Goal: Task Accomplishment & Management: Manage account settings

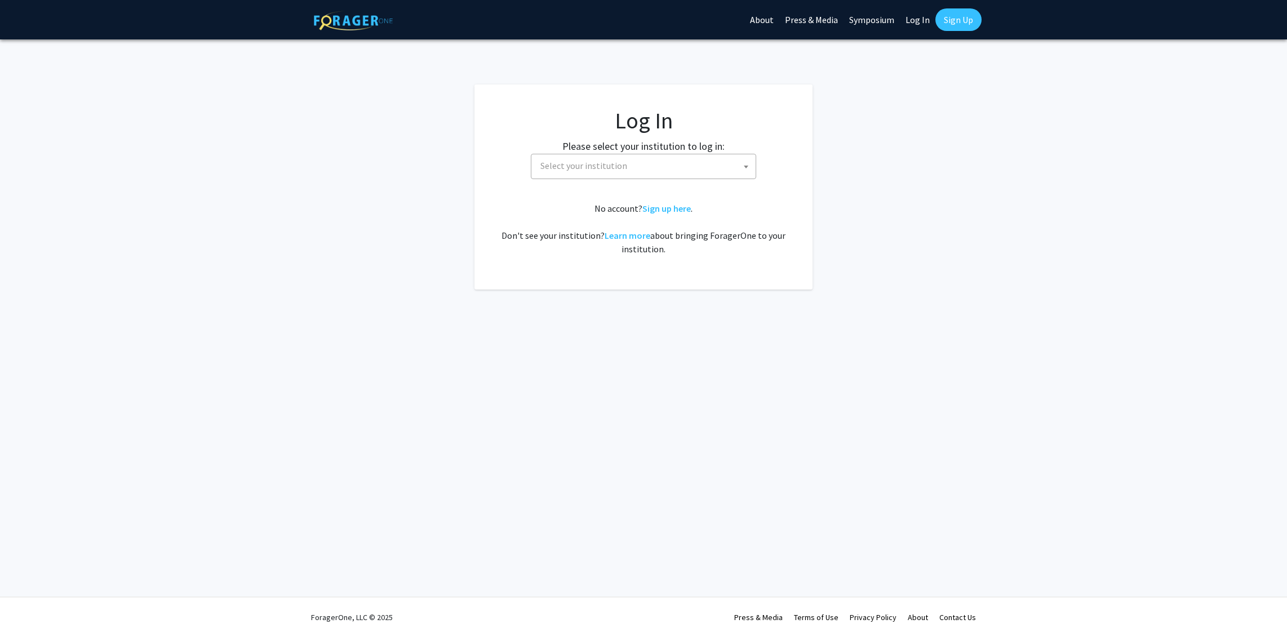
click at [913, 19] on link "Log In" at bounding box center [917, 19] width 35 height 39
click at [922, 19] on link "Log In" at bounding box center [917, 19] width 35 height 39
click at [918, 21] on link "Log In" at bounding box center [917, 19] width 35 height 39
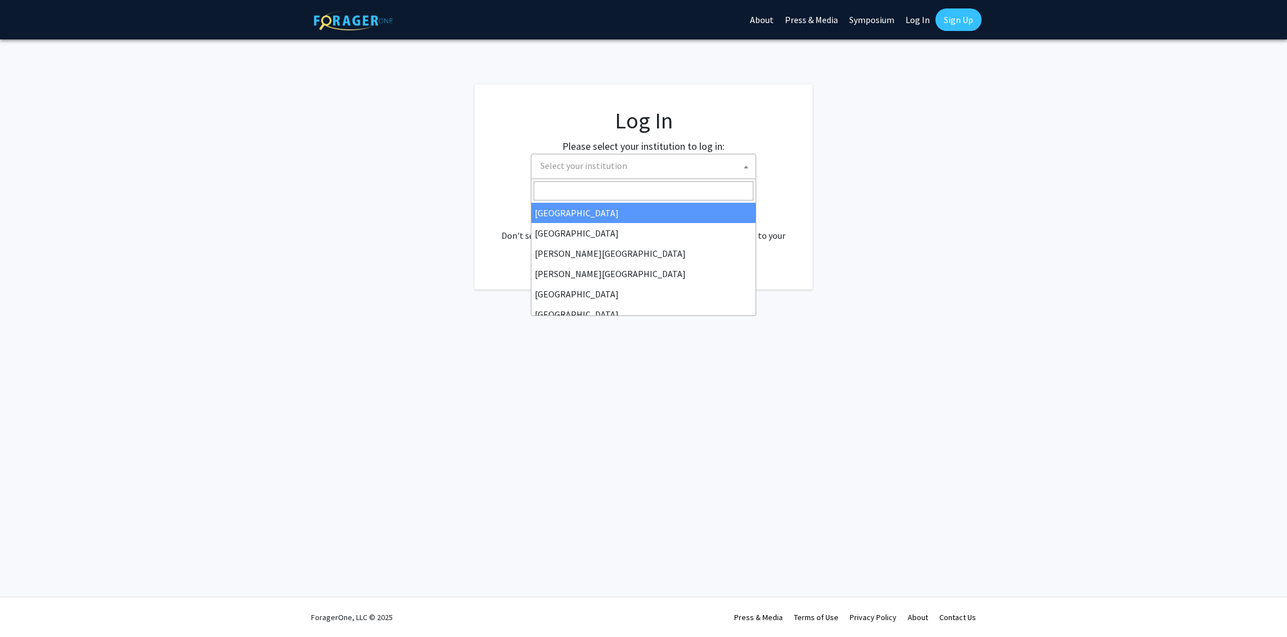
click at [611, 168] on span "Select your institution" at bounding box center [583, 165] width 87 height 11
select select "34"
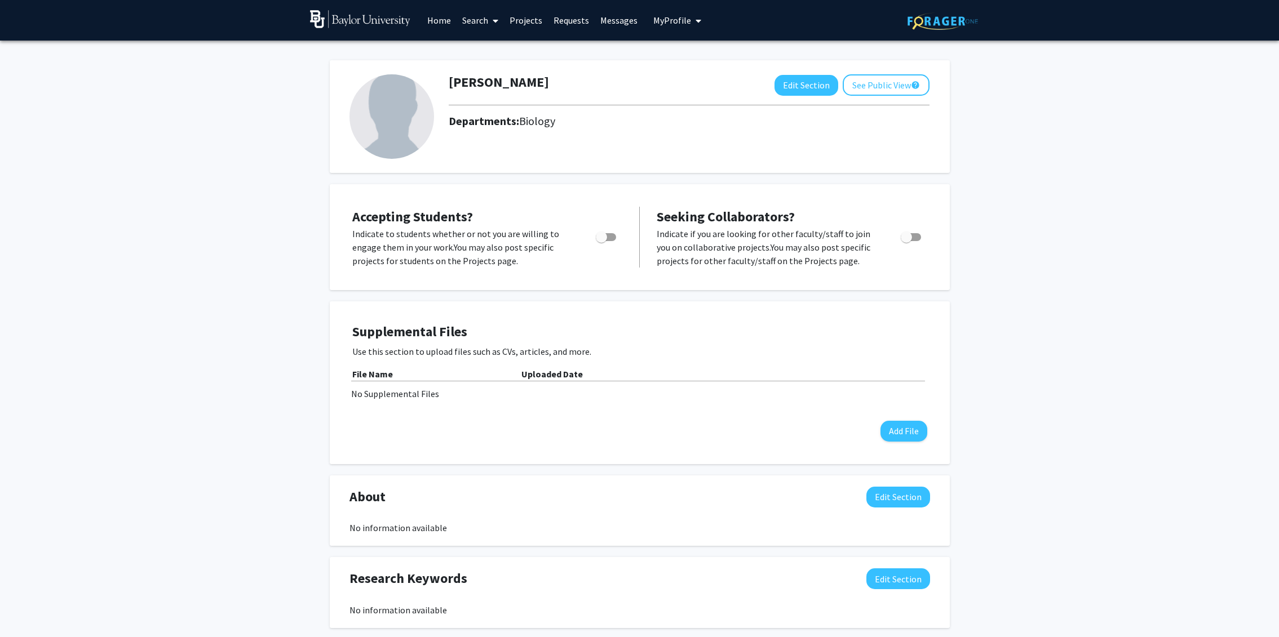
click at [409, 123] on img at bounding box center [391, 116] width 85 height 85
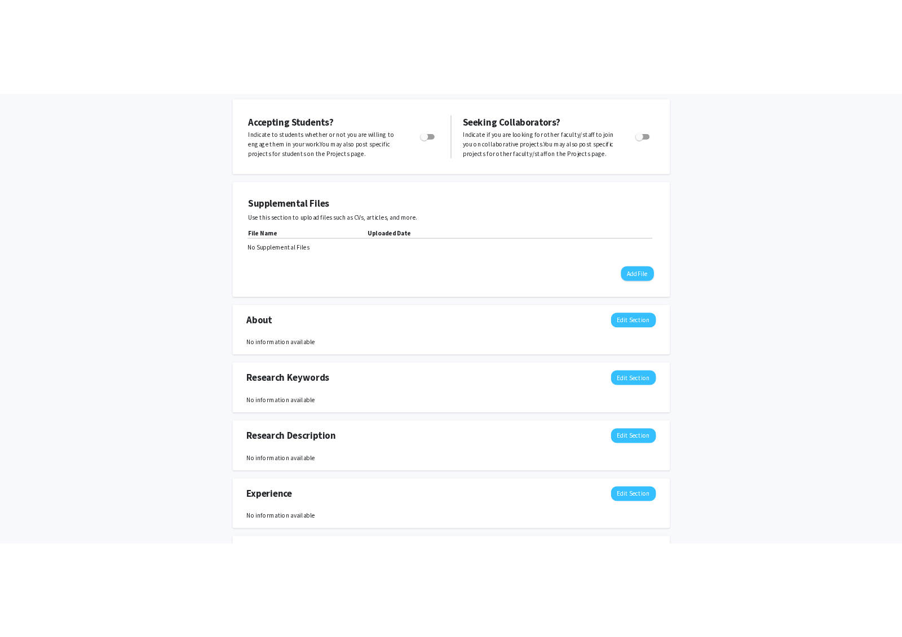
scroll to position [179, 0]
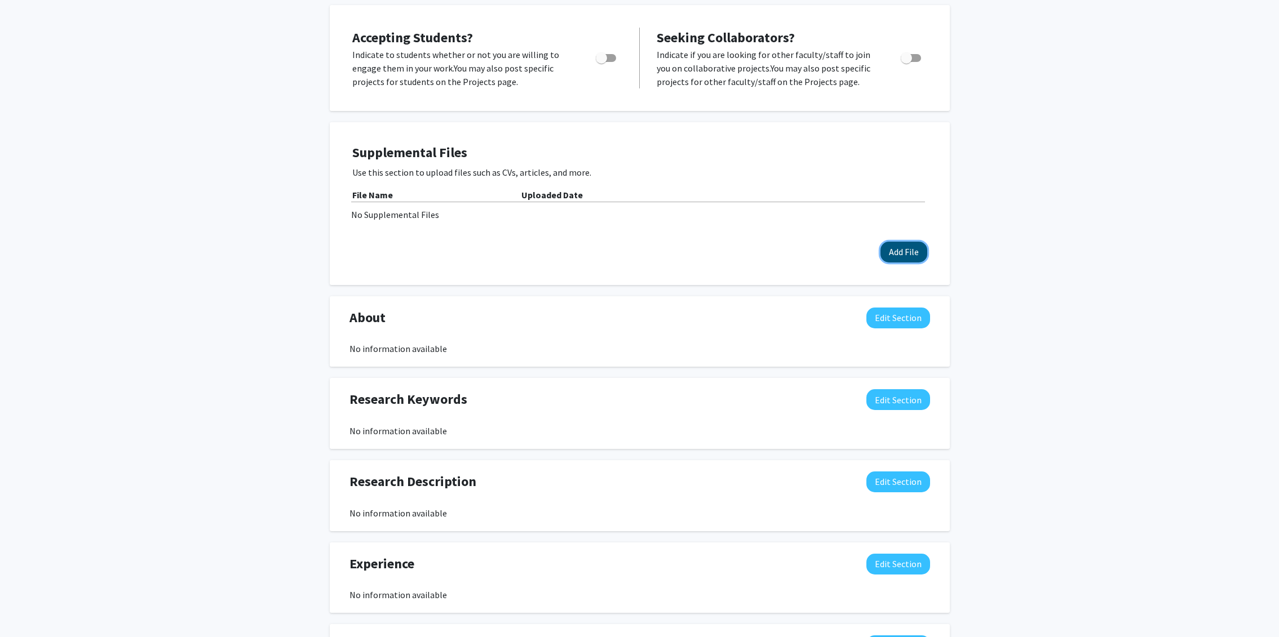
click at [910, 250] on button "Add File" at bounding box center [903, 252] width 47 height 21
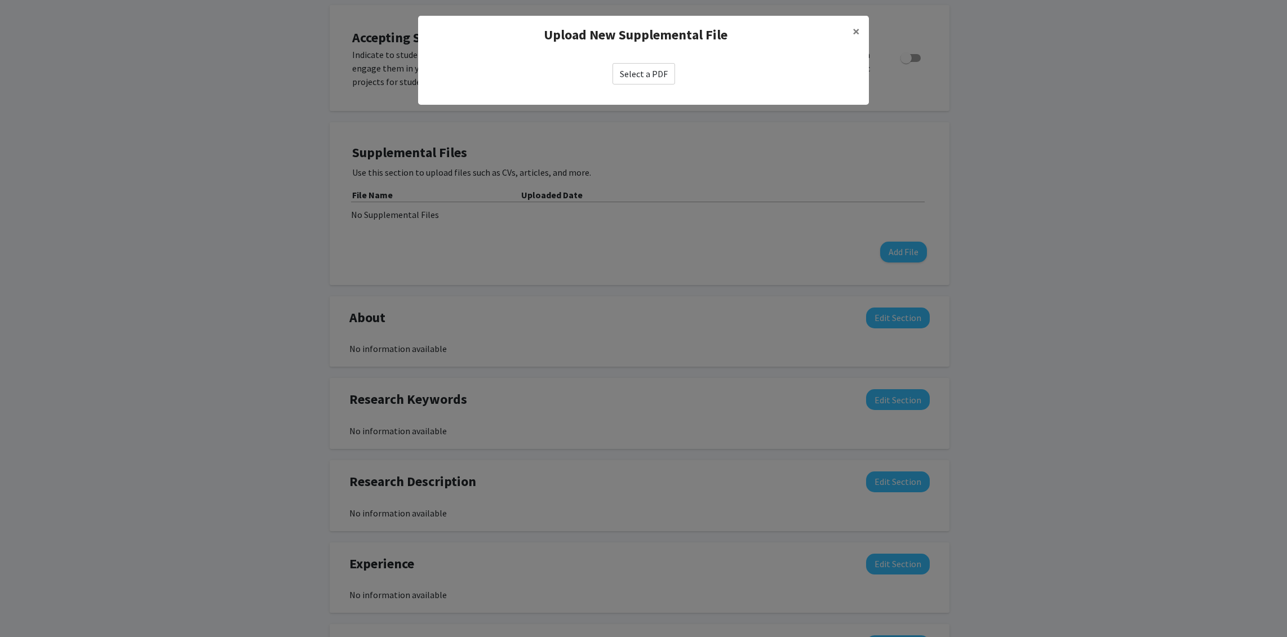
click at [664, 72] on label "Select a PDF" at bounding box center [643, 73] width 63 height 21
click at [0, 0] on input "Select a PDF" at bounding box center [0, 0] width 0 height 0
drag, startPoint x: 1285, startPoint y: 92, endPoint x: 1235, endPoint y: 112, distance: 53.6
click at [1222, 119] on modal-container "Upload New Supplemental File × Select a PDF" at bounding box center [643, 318] width 1287 height 637
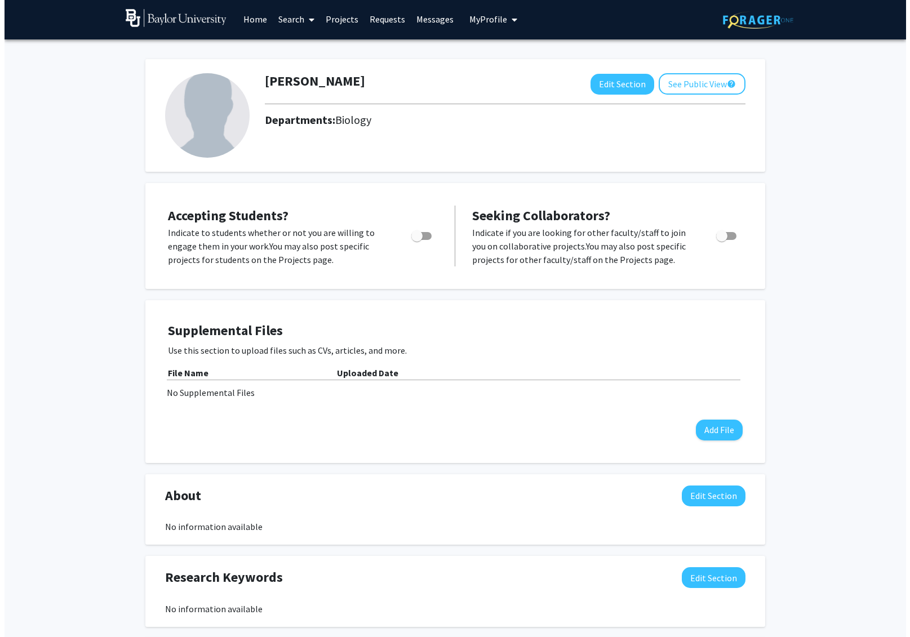
scroll to position [0, 0]
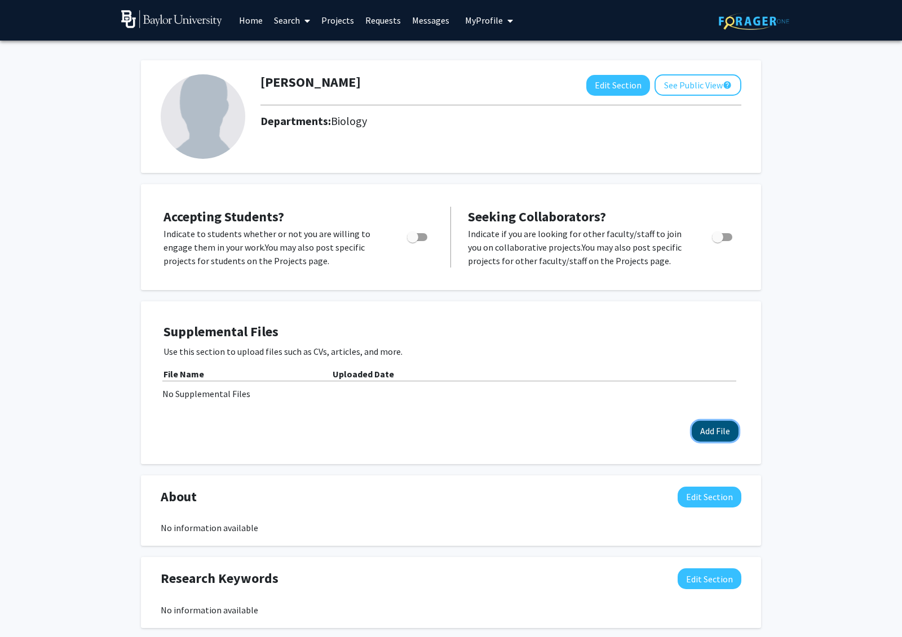
click at [705, 426] on button "Add File" at bounding box center [714, 431] width 47 height 21
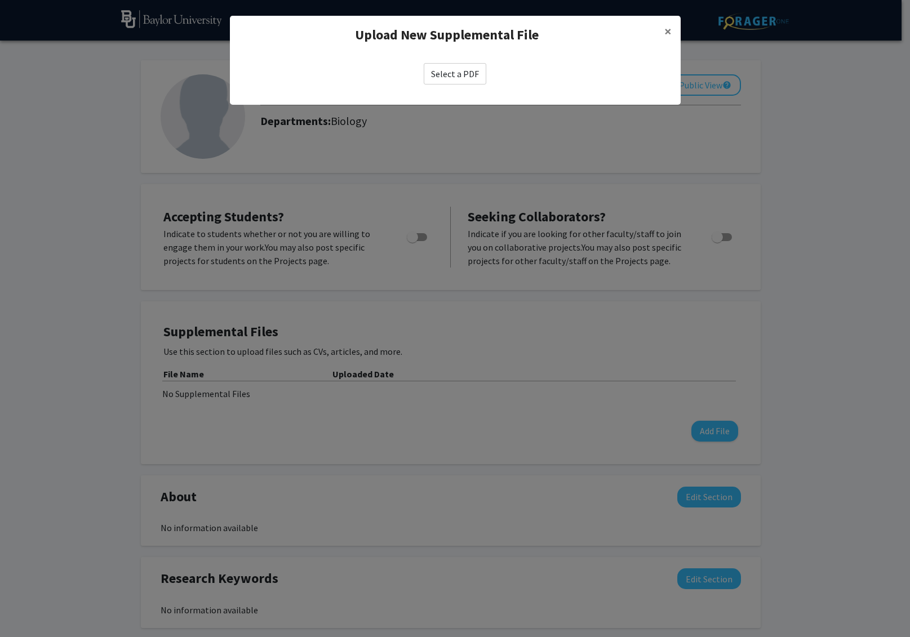
click at [437, 70] on label "Select a PDF" at bounding box center [455, 73] width 63 height 21
click at [0, 0] on input "Select a PDF" at bounding box center [0, 0] width 0 height 0
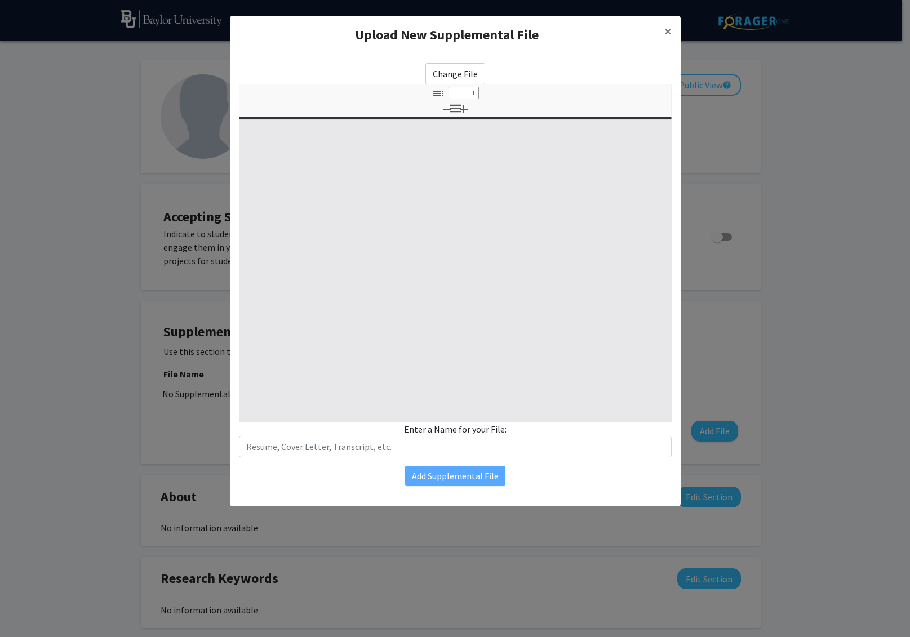
select select "custom"
type input "0"
select select "custom"
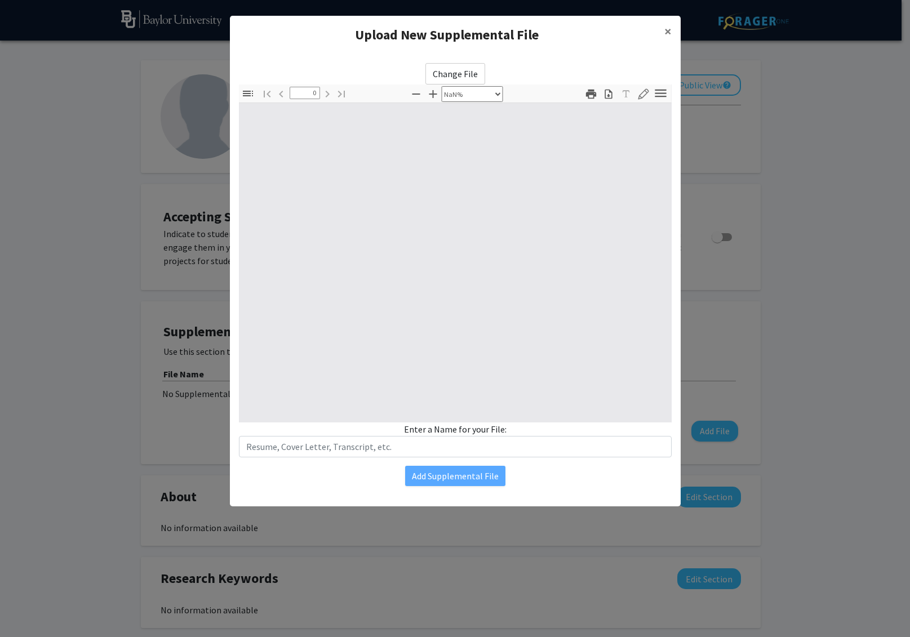
type input "1"
select select "auto"
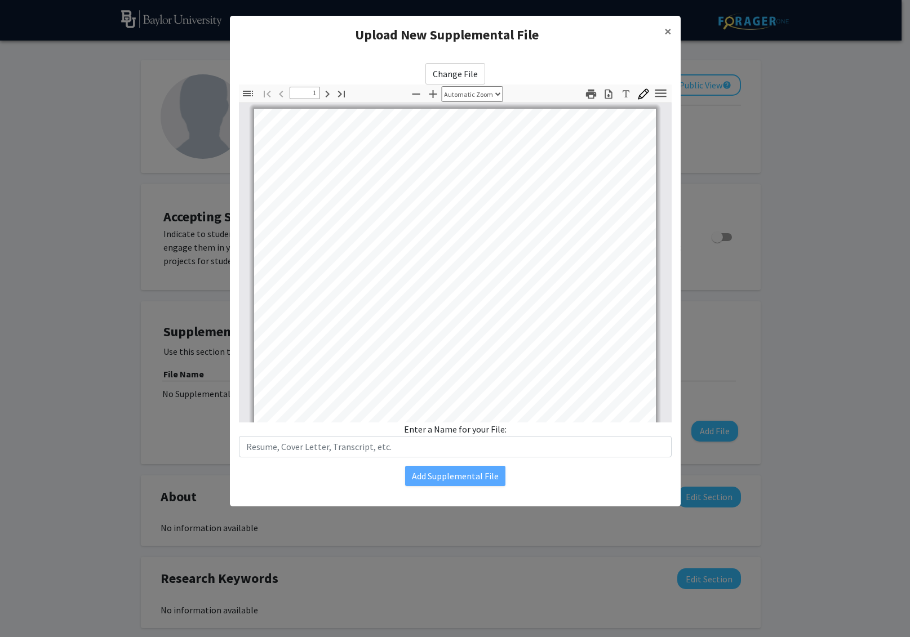
scroll to position [1, 0]
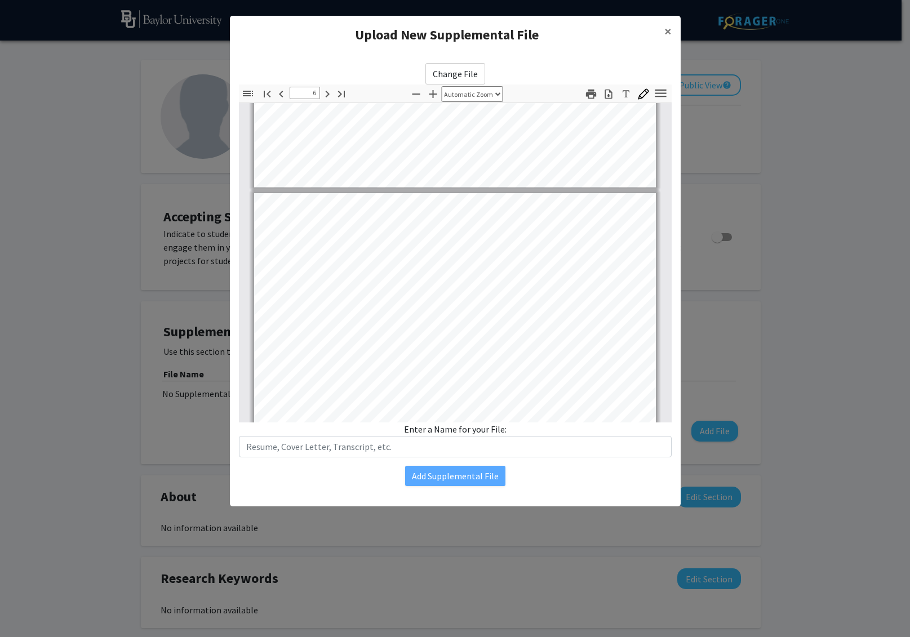
type input "7"
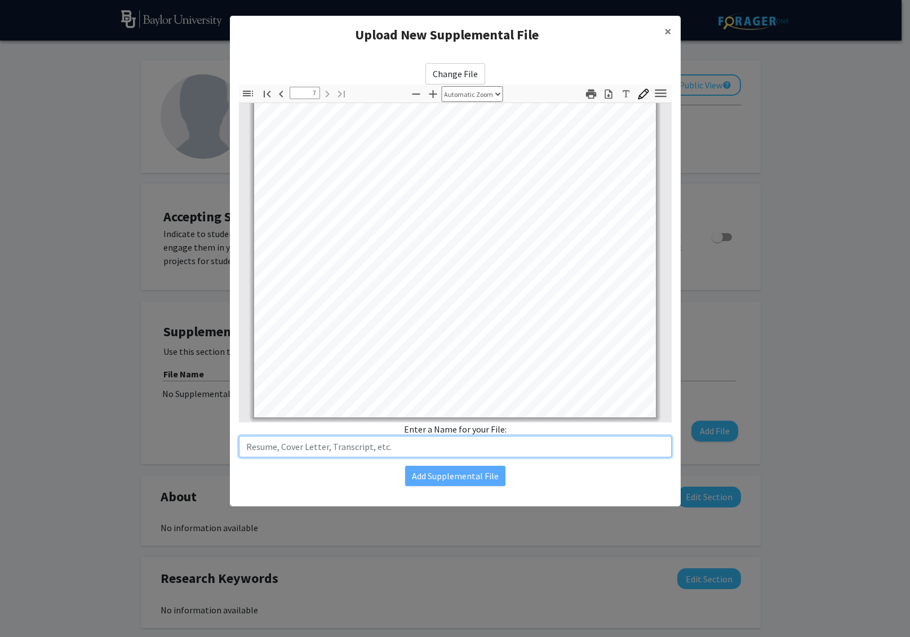
click at [359, 449] on input "text" at bounding box center [455, 446] width 433 height 21
type input "CV"
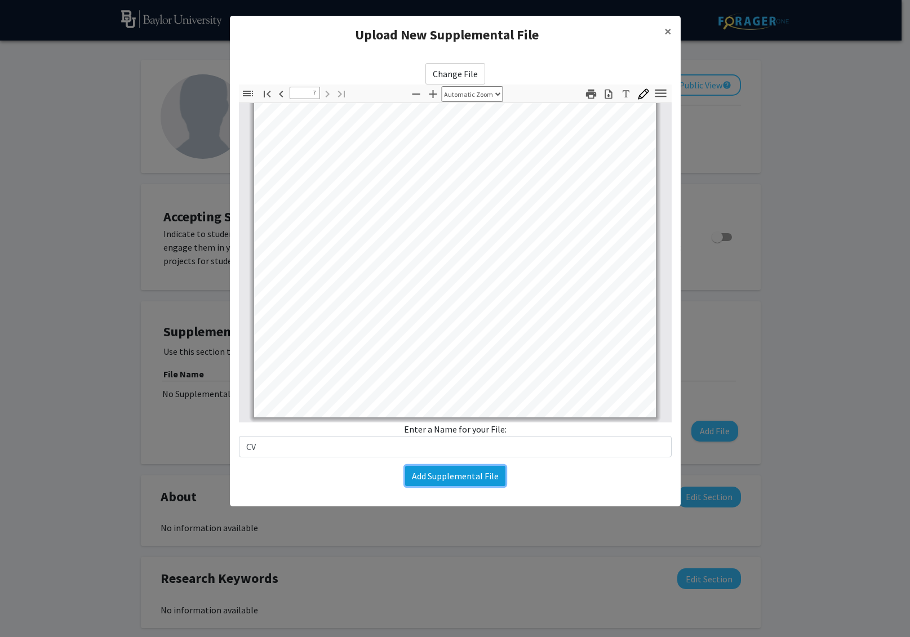
click at [444, 476] on button "Add Supplemental File" at bounding box center [455, 476] width 100 height 20
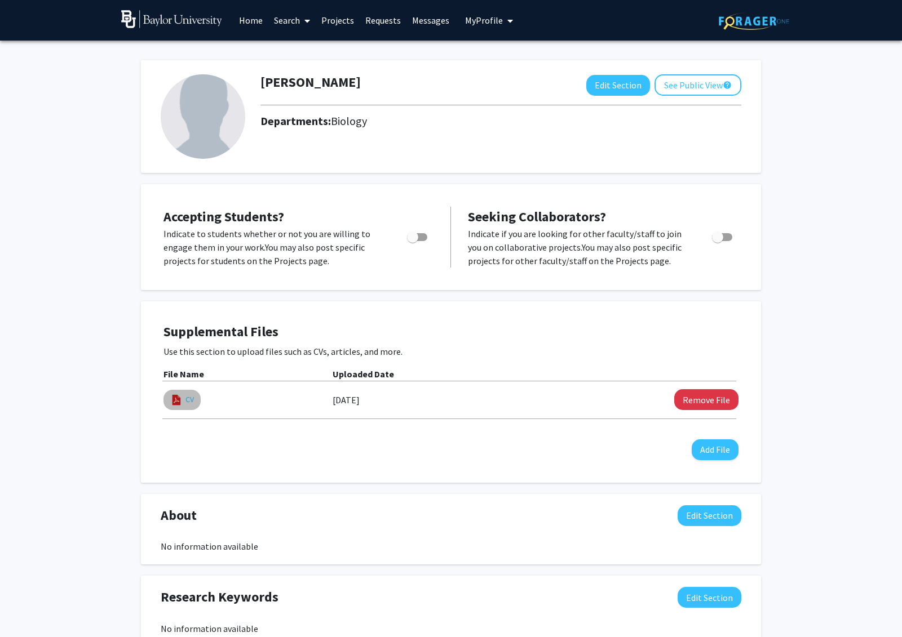
click at [185, 403] on link "CV" at bounding box center [189, 400] width 8 height 12
select select "custom"
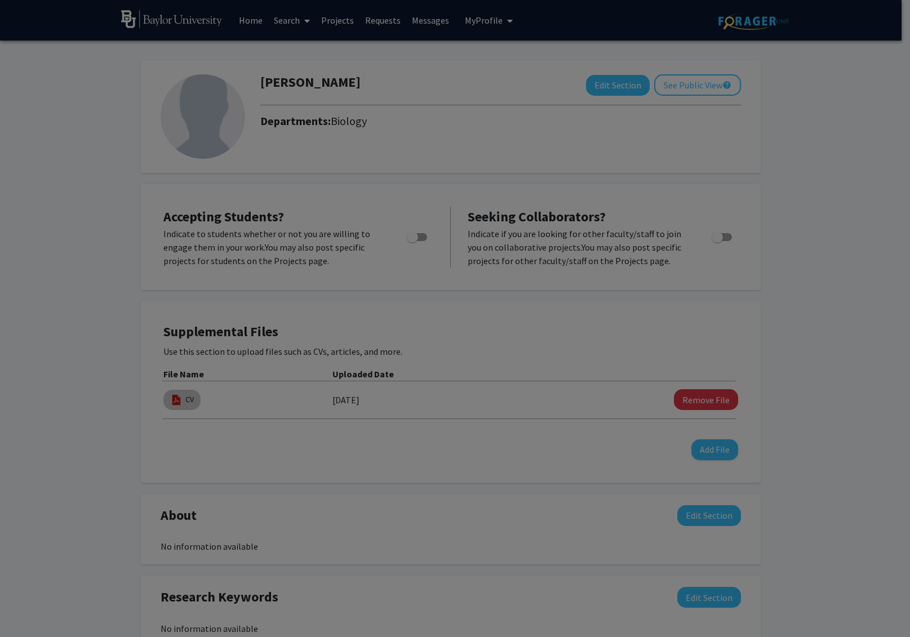
type input "0"
select select "custom"
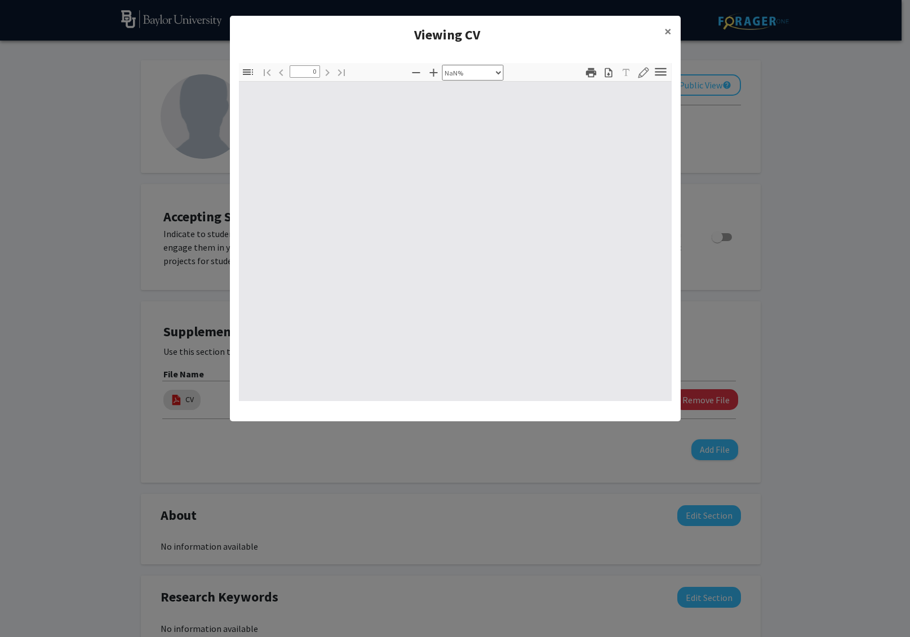
type input "1"
select select "auto"
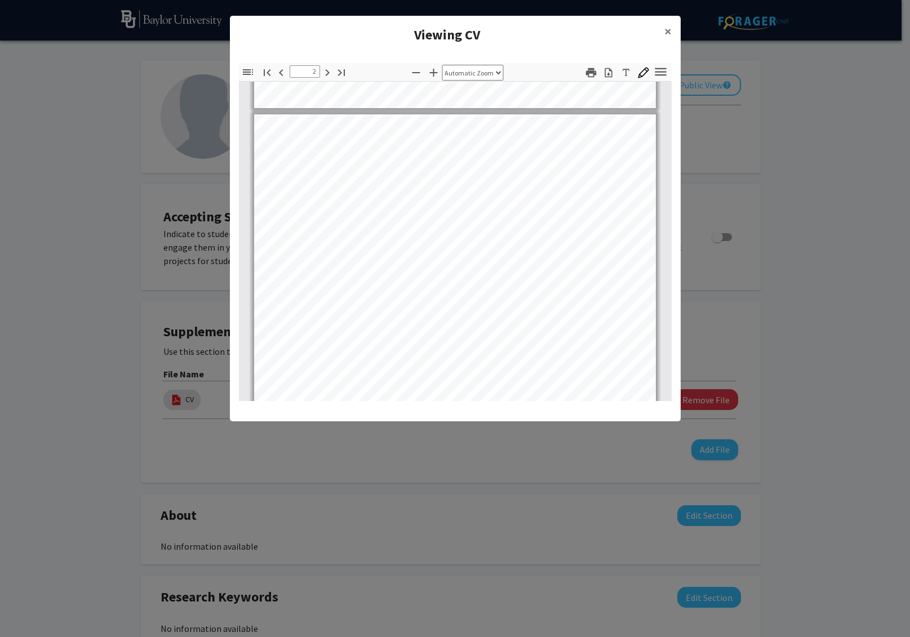
scroll to position [398, 0]
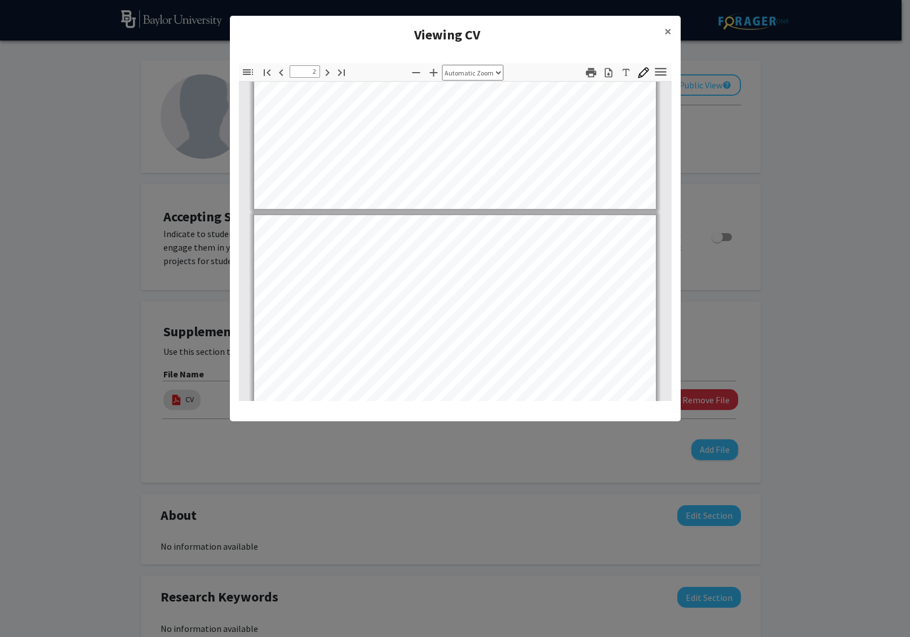
type input "1"
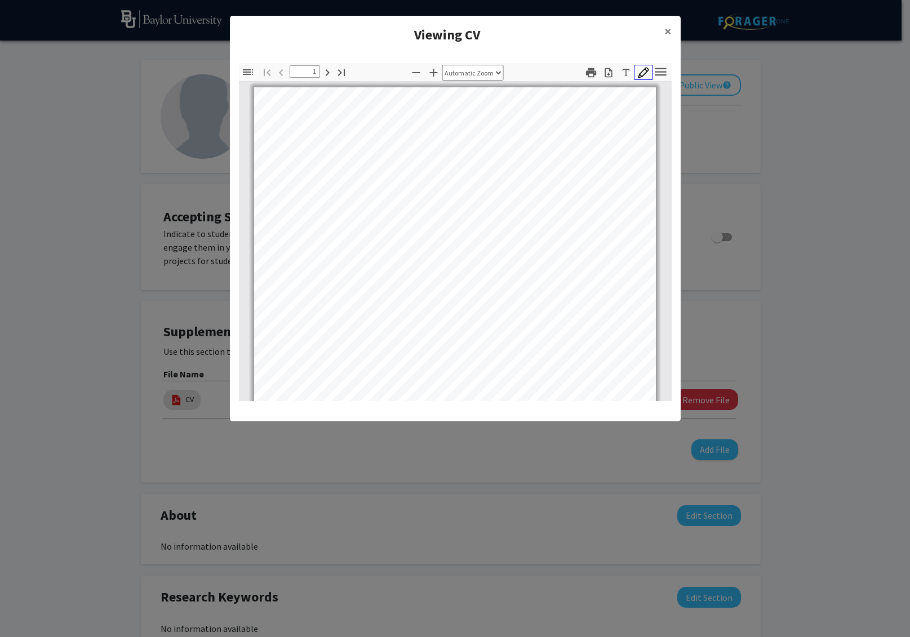
click at [641, 76] on icon "button" at bounding box center [643, 72] width 11 height 11
click at [669, 30] on span "×" at bounding box center [667, 31] width 7 height 17
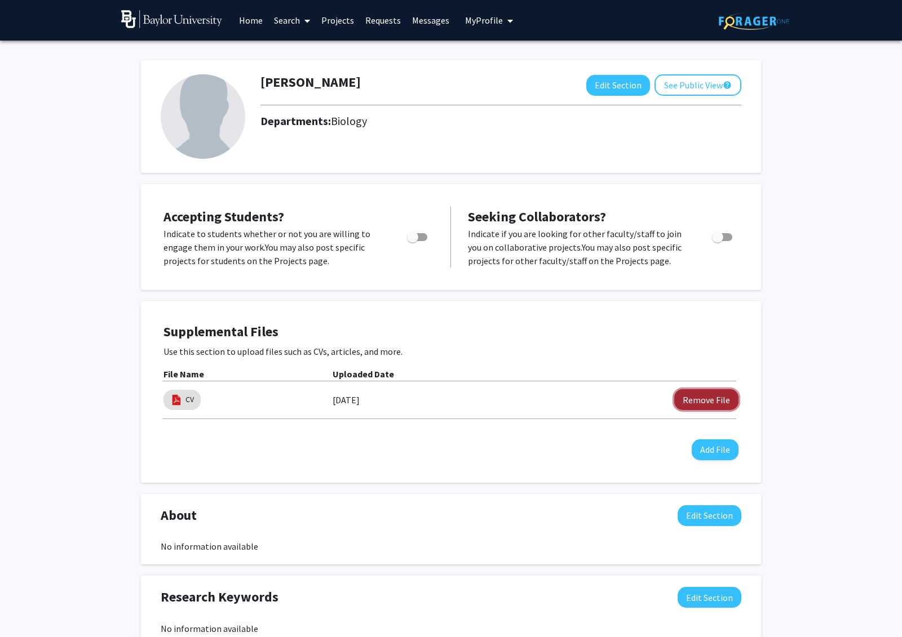
click at [697, 393] on button "Remove File" at bounding box center [706, 399] width 64 height 21
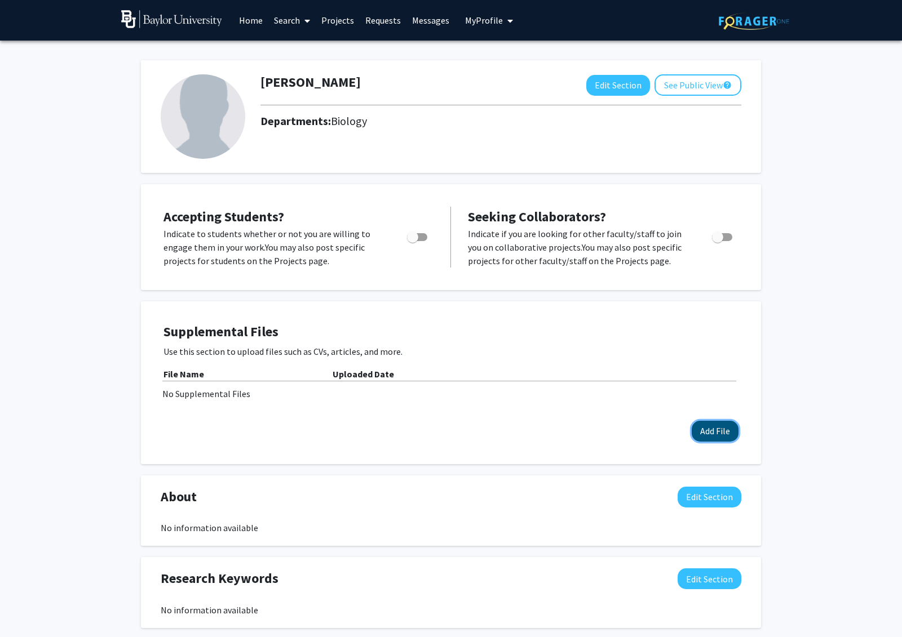
click at [731, 437] on button "Add File" at bounding box center [714, 431] width 47 height 21
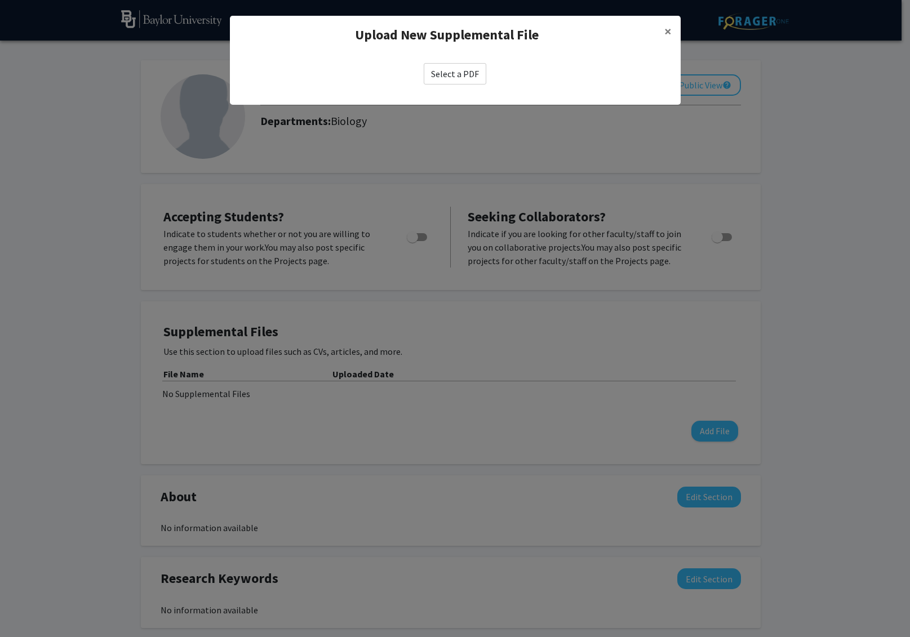
click at [474, 73] on label "Select a PDF" at bounding box center [455, 73] width 63 height 21
click at [0, 0] on input "Select a PDF" at bounding box center [0, 0] width 0 height 0
select select "custom"
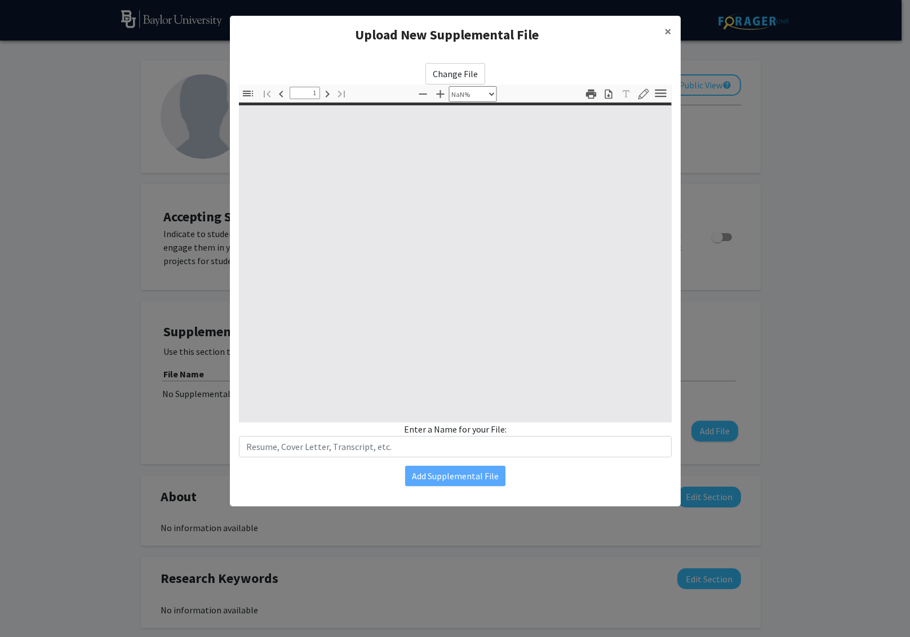
type input "0"
select select "custom"
type input "1"
select select "auto"
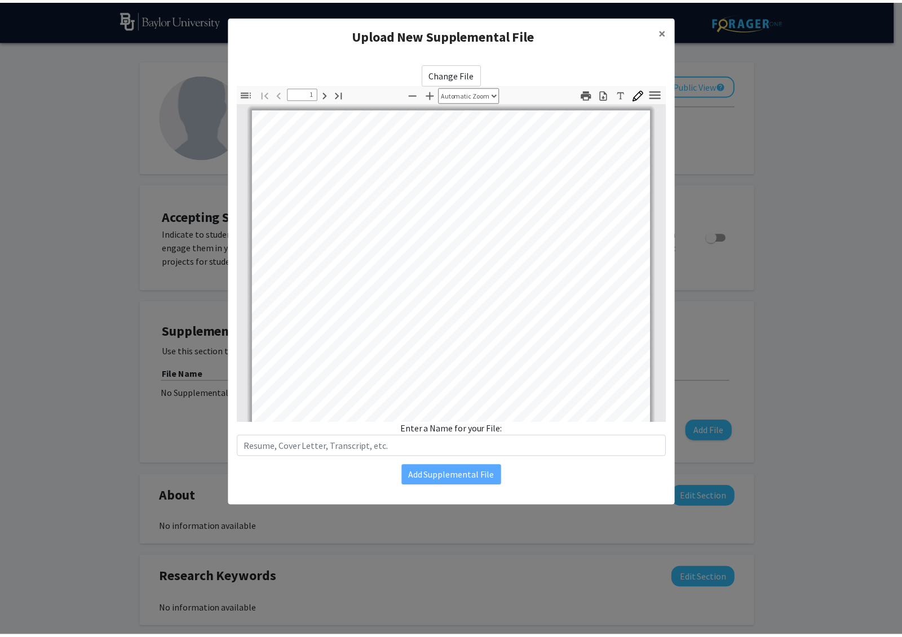
scroll to position [1, 0]
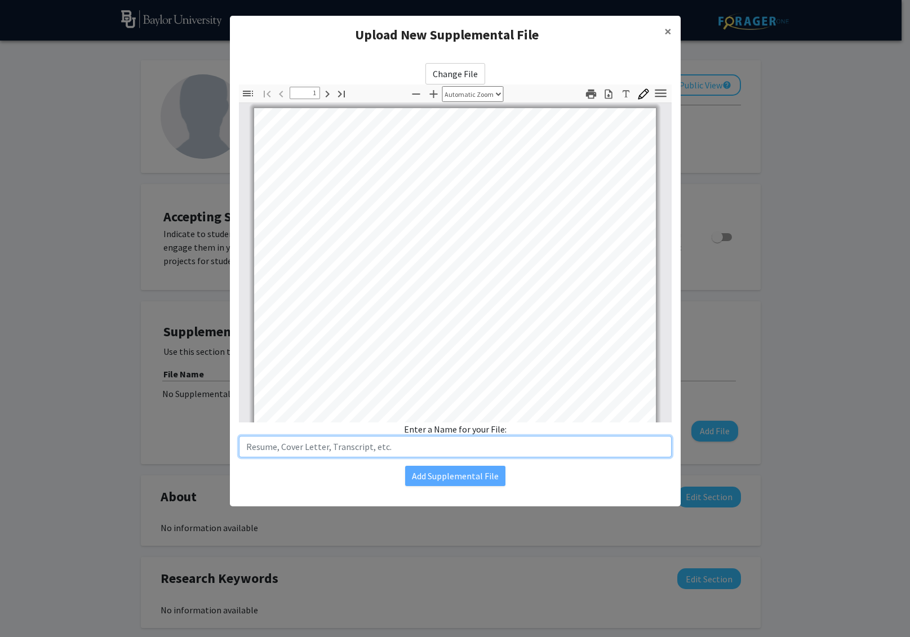
click at [290, 449] on input "text" at bounding box center [455, 446] width 433 height 21
type input "A"
drag, startPoint x: 244, startPoint y: 443, endPoint x: 257, endPoint y: 441, distance: 13.3
click at [245, 443] on input "[PERSON_NAME] CV 2025" at bounding box center [455, 446] width 433 height 21
click at [352, 446] on input "2025 [PERSON_NAME] CV 2025" at bounding box center [455, 446] width 433 height 21
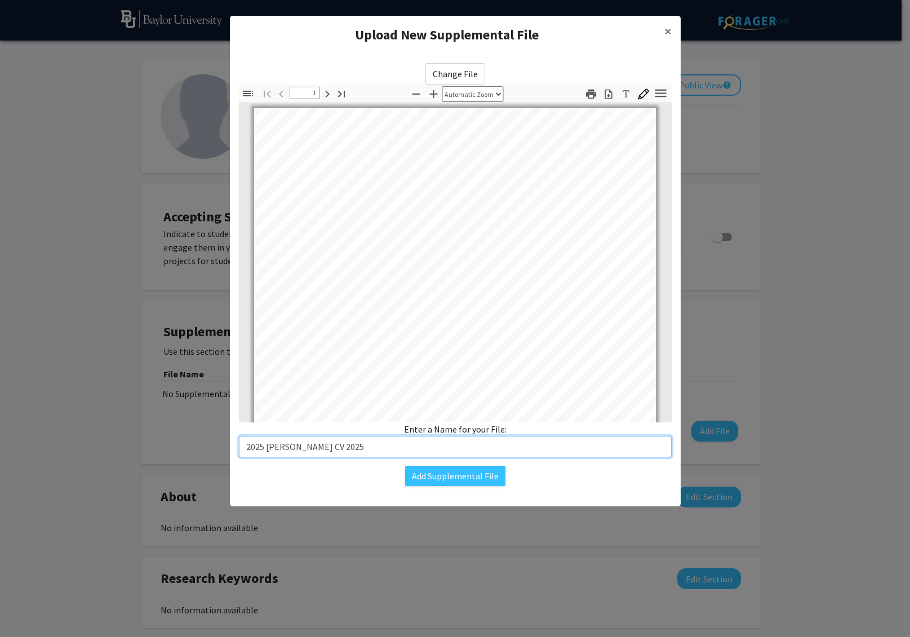
drag, startPoint x: 352, startPoint y: 448, endPoint x: 385, endPoint y: 449, distance: 33.2
click at [385, 449] on input "2025 [PERSON_NAME] CV 2025" at bounding box center [455, 446] width 433 height 21
type input "2025 [PERSON_NAME] CV"
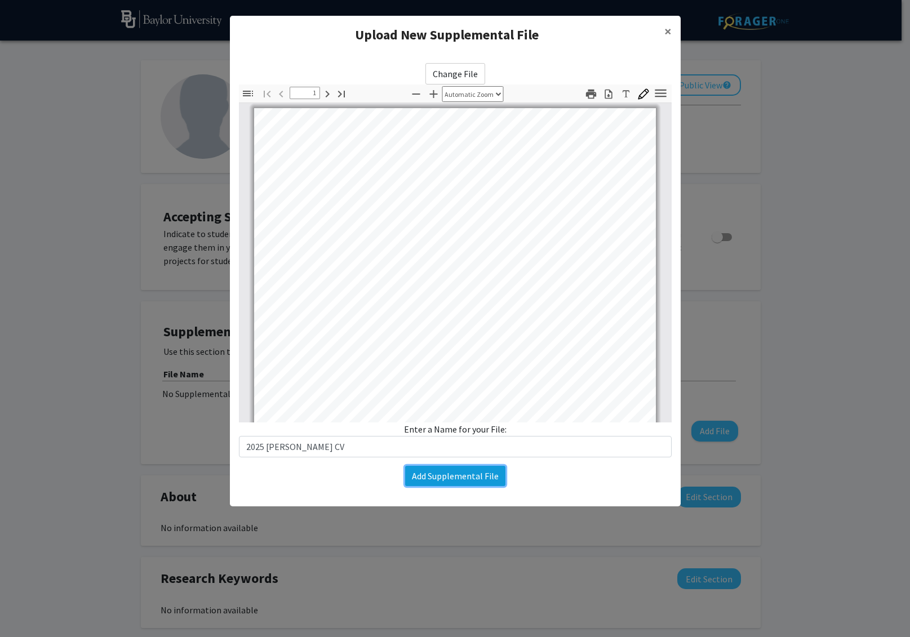
click at [461, 477] on button "Add Supplemental File" at bounding box center [455, 476] width 100 height 20
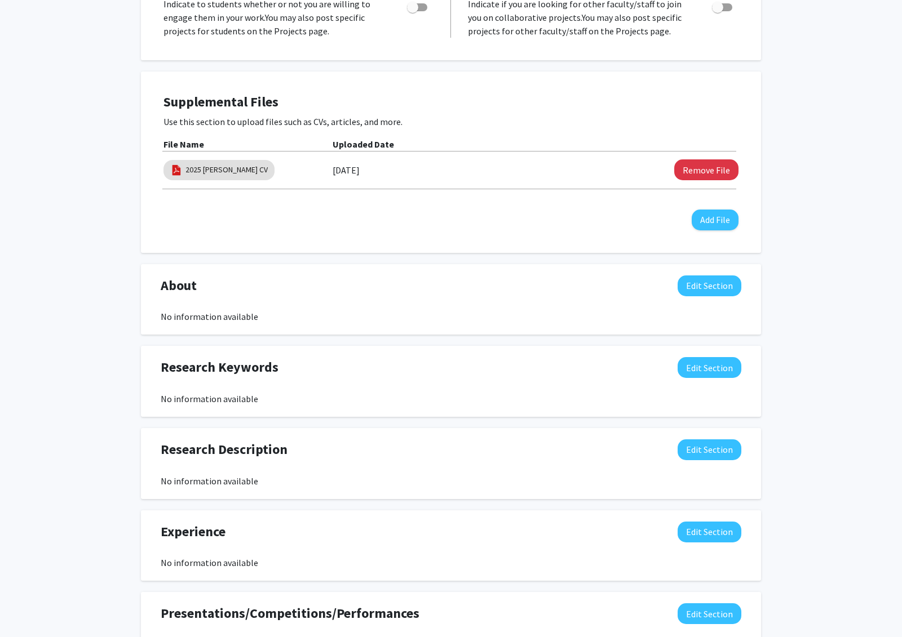
scroll to position [0, 0]
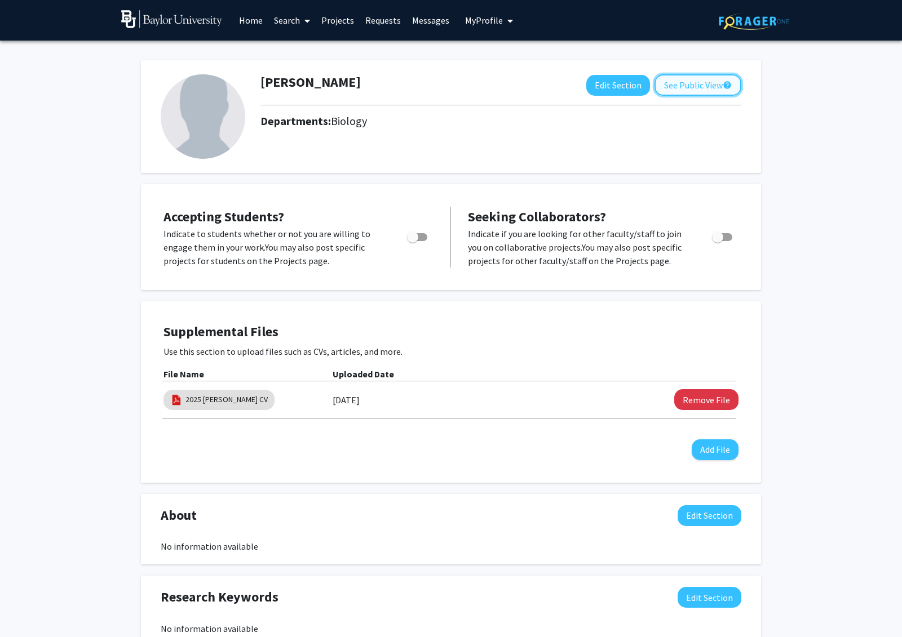
click at [699, 81] on button "See Public View help" at bounding box center [697, 84] width 87 height 21
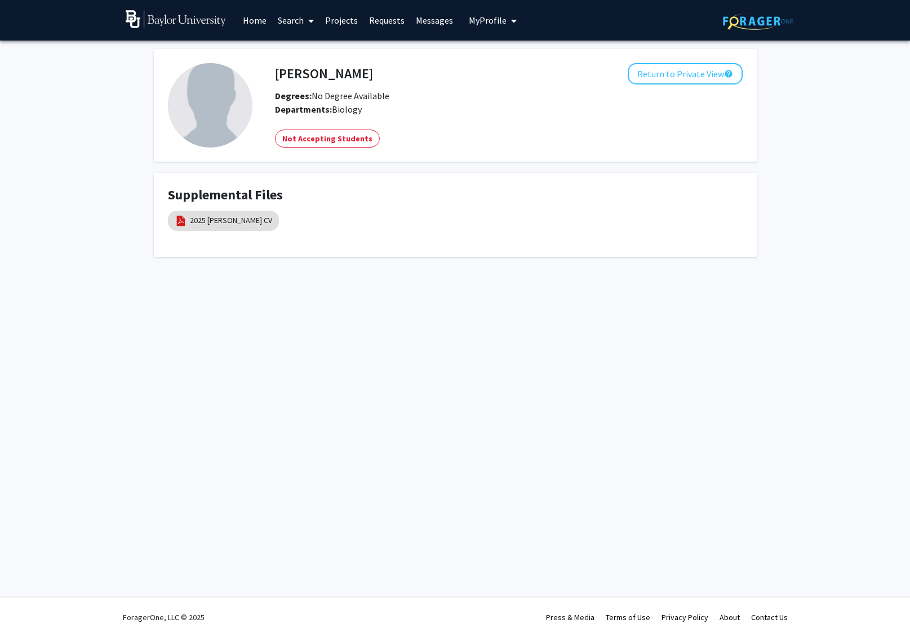
click at [197, 119] on img at bounding box center [210, 105] width 85 height 85
click at [686, 76] on button "Return to Private View help" at bounding box center [685, 73] width 115 height 21
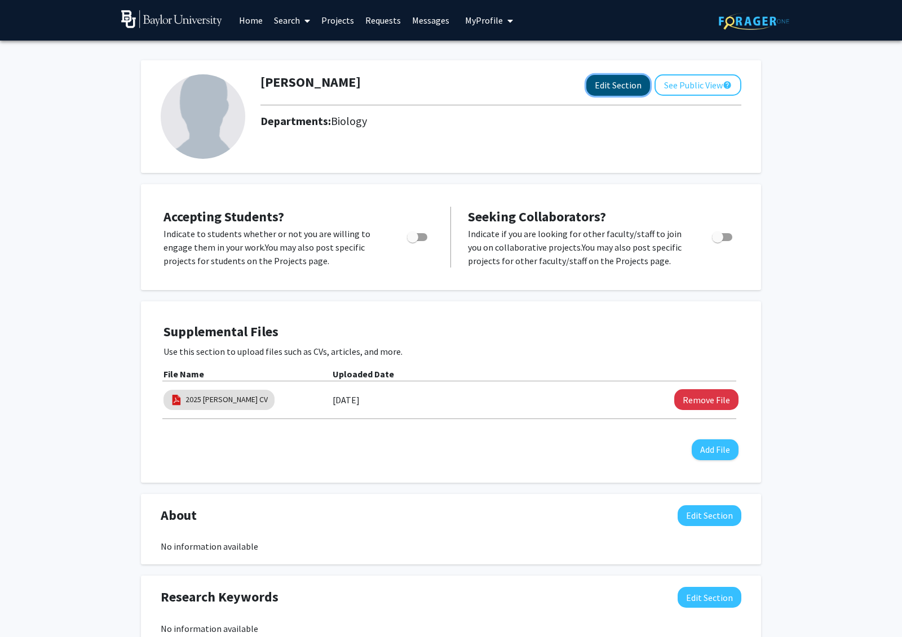
click at [619, 88] on button "Edit Section" at bounding box center [618, 85] width 64 height 21
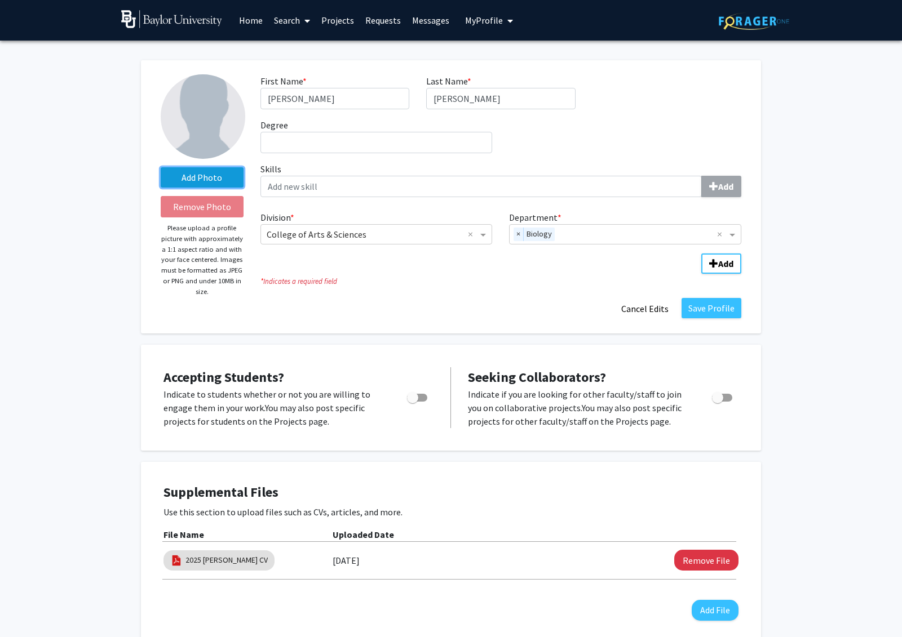
click at [196, 182] on label "Add Photo" at bounding box center [202, 177] width 83 height 20
click at [0, 0] on input "Add Photo" at bounding box center [0, 0] width 0 height 0
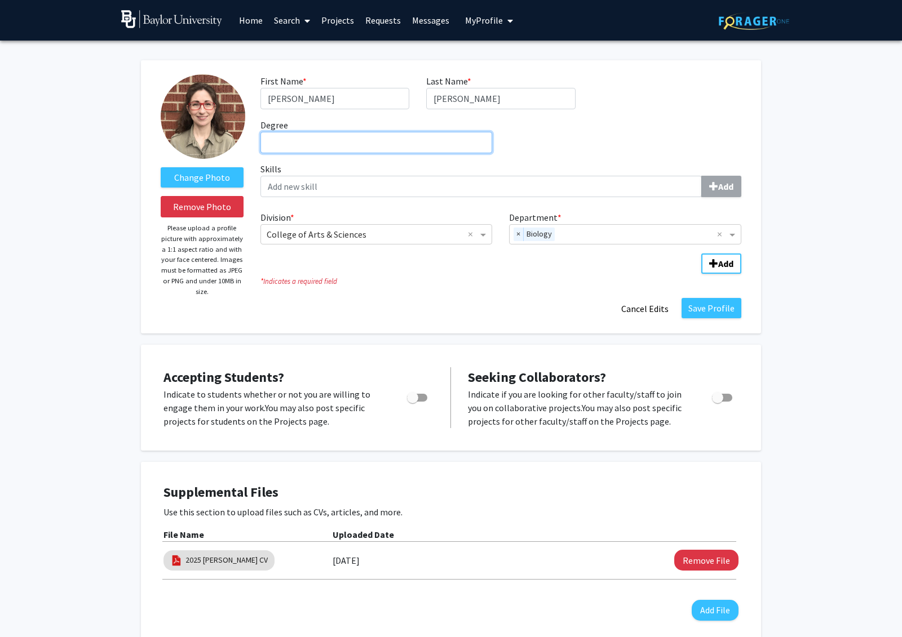
click at [316, 145] on input "Degree required" at bounding box center [376, 142] width 232 height 21
drag, startPoint x: 371, startPoint y: 142, endPoint x: 216, endPoint y: 142, distance: 155.0
click at [216, 142] on form "Change Photo Remove Photo Please upload a profile picture with approximately a …" at bounding box center [450, 196] width 597 height 245
type input "BA Biology, BFA Painting"
click at [665, 166] on label "Skills Add" at bounding box center [500, 179] width 481 height 35
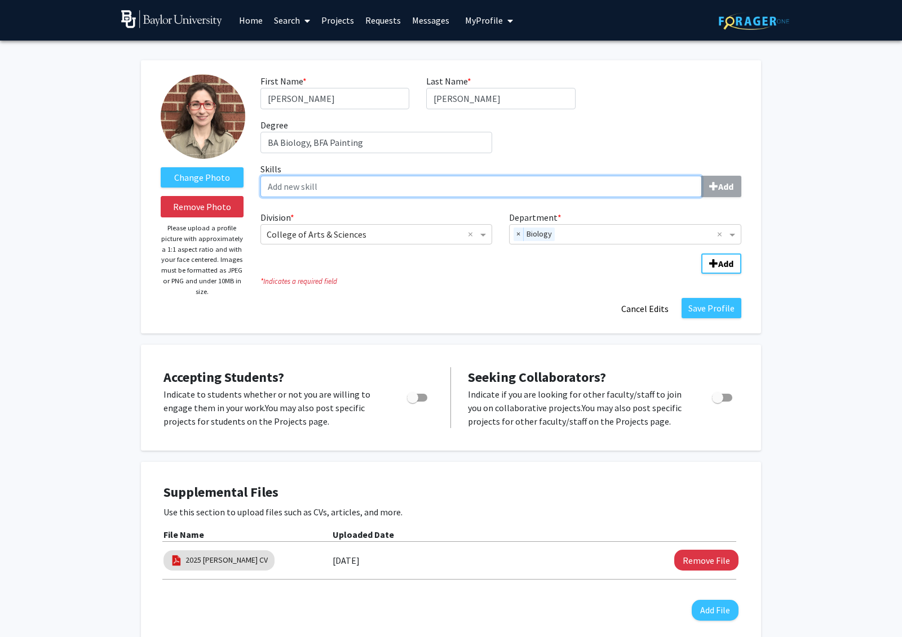
click at [665, 176] on input "Skills Add" at bounding box center [480, 186] width 441 height 21
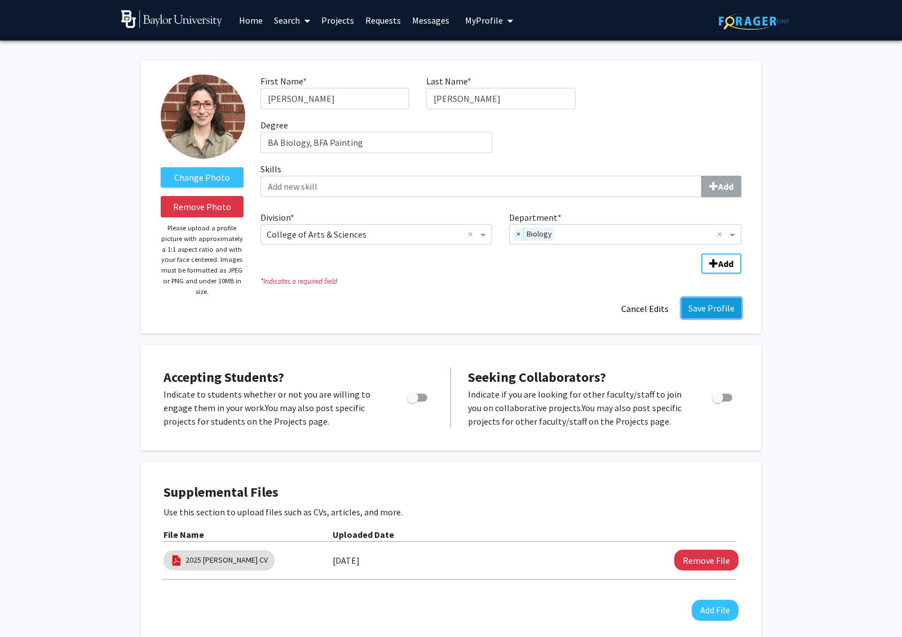
click at [698, 309] on button "Save Profile" at bounding box center [711, 308] width 60 height 20
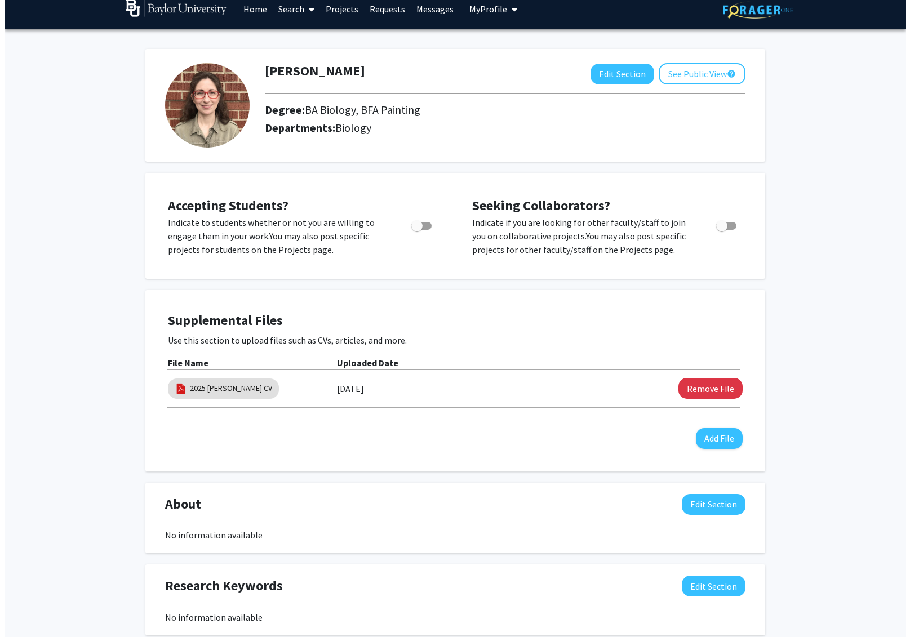
scroll to position [12, 0]
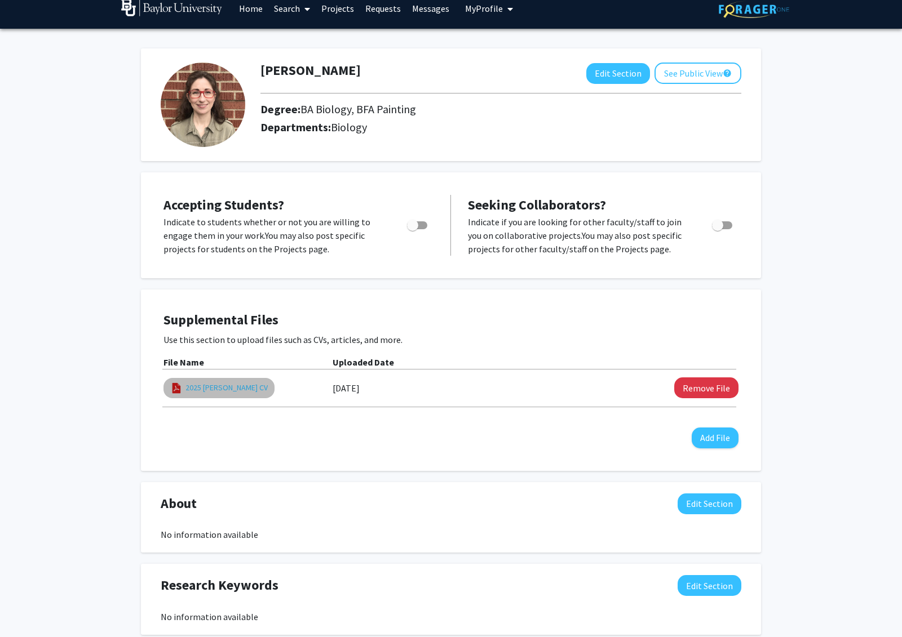
click at [197, 390] on link "2025 [PERSON_NAME] CV" at bounding box center [226, 388] width 82 height 12
select select "custom"
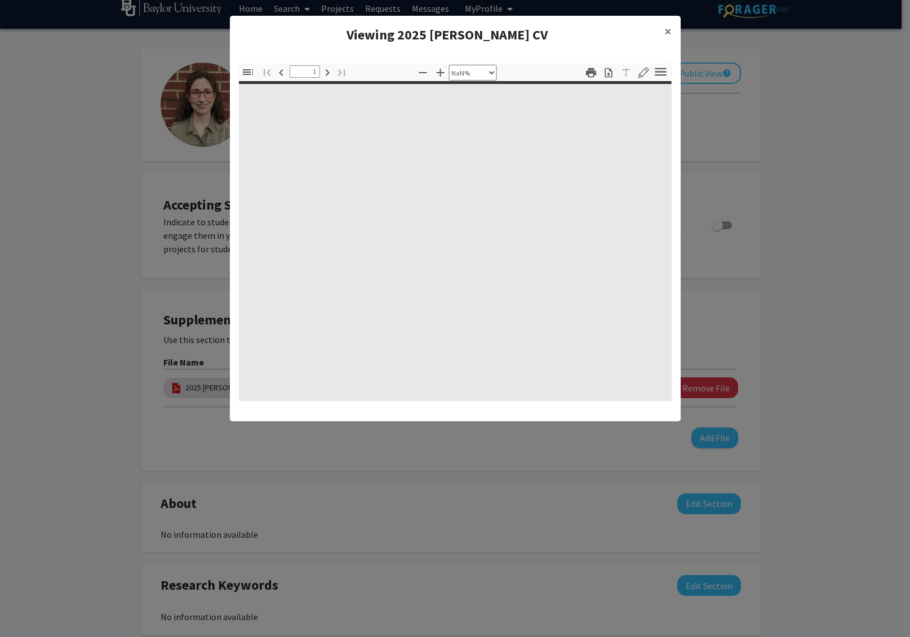
type input "0"
select select "custom"
type input "1"
select select "auto"
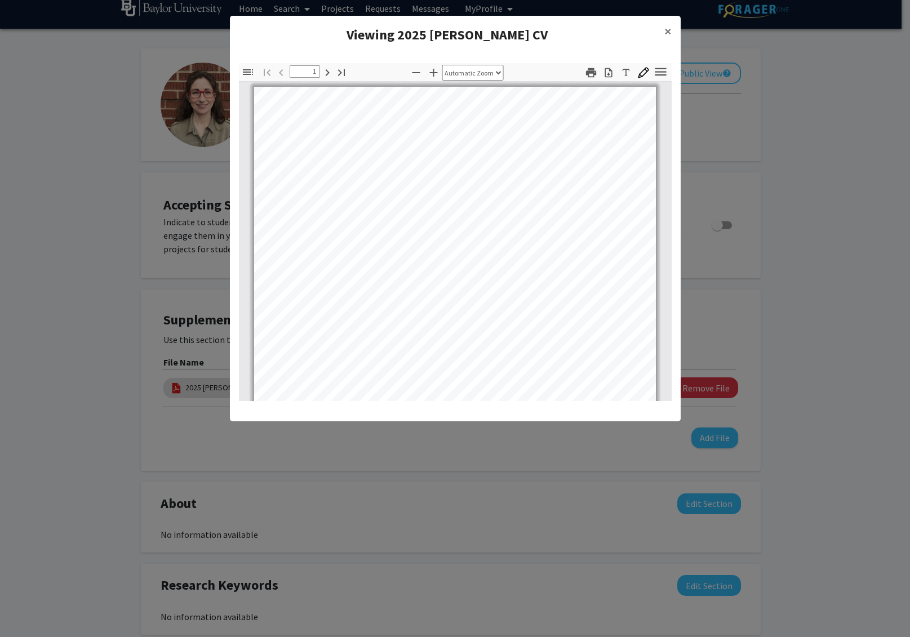
scroll to position [3, 0]
drag, startPoint x: 678, startPoint y: 418, endPoint x: 705, endPoint y: 483, distance: 70.5
click at [825, 561] on modal-container "Viewing 2025 [PERSON_NAME] CV × Thumbnails Document Outline Attachments Layers …" at bounding box center [455, 318] width 910 height 637
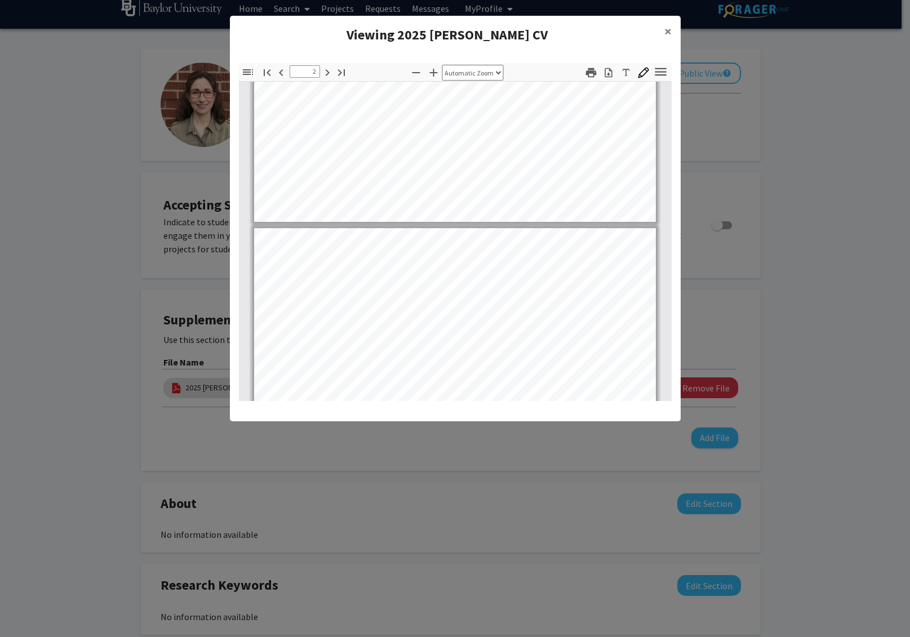
type input "1"
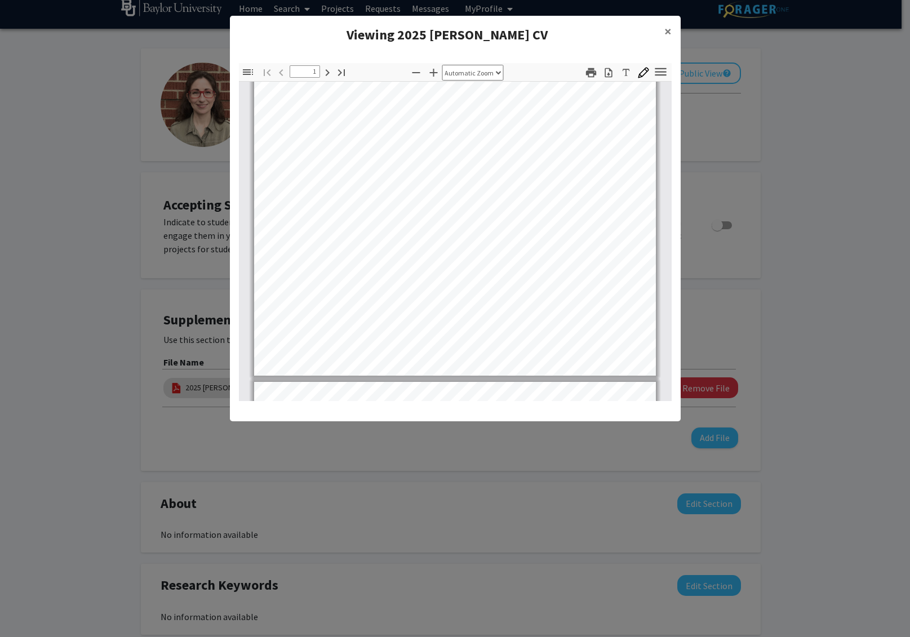
scroll to position [232, 0]
select select "page-width"
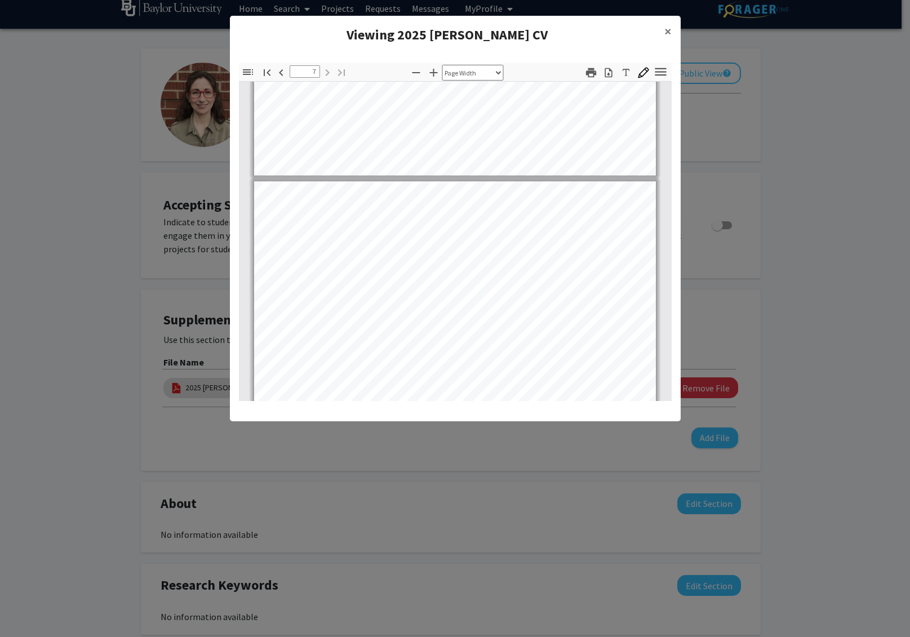
scroll to position [3065, 0]
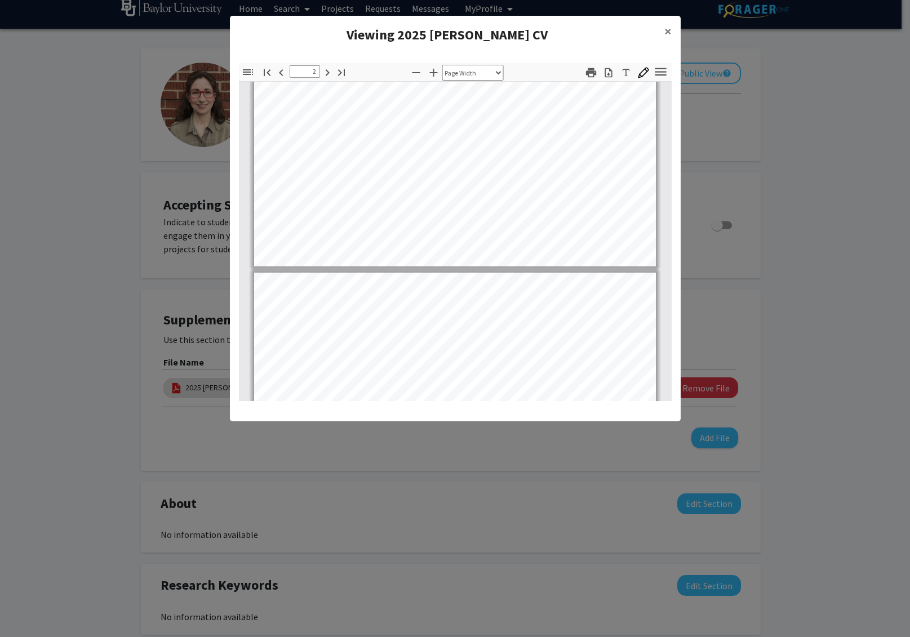
type input "1"
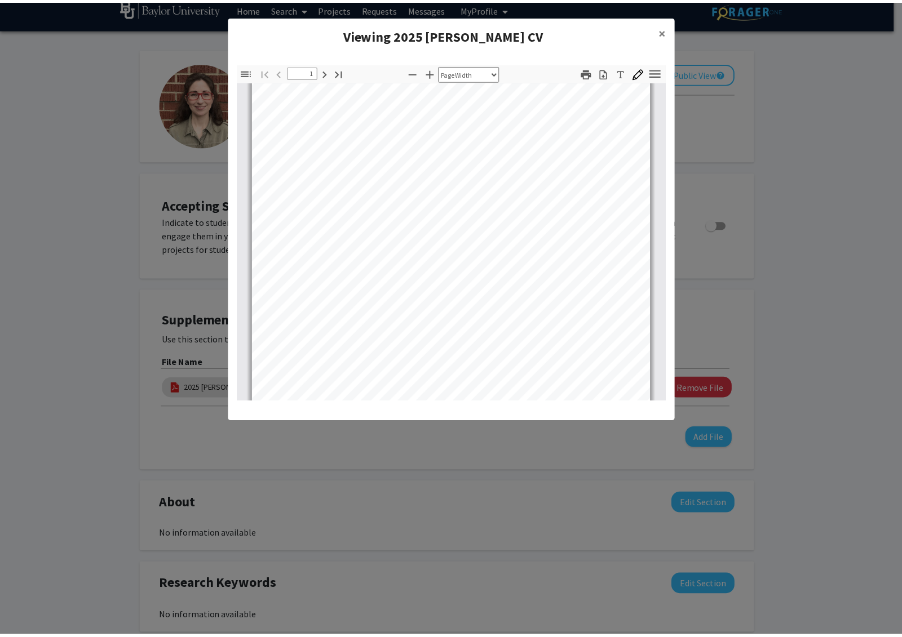
scroll to position [0, 0]
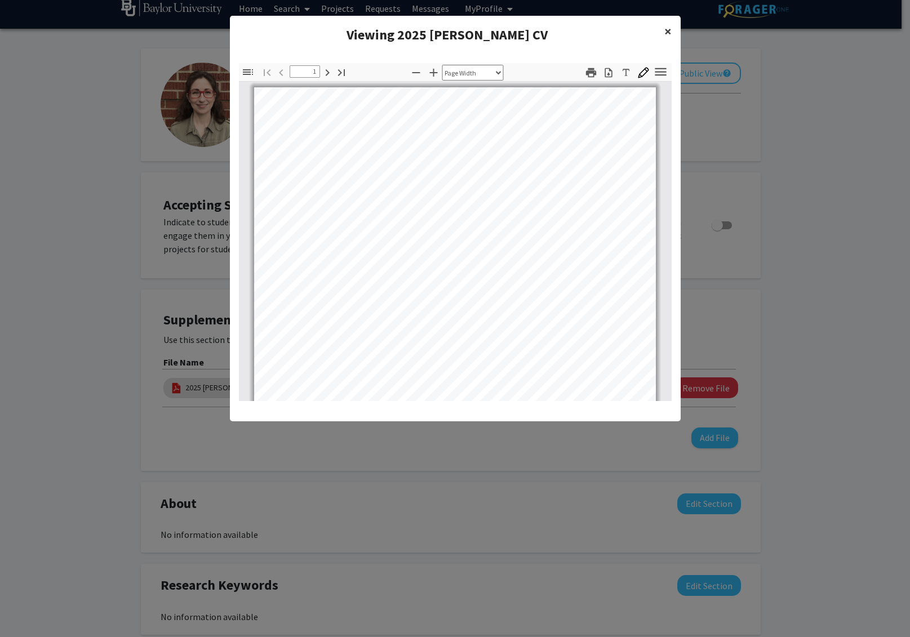
click at [668, 29] on span "×" at bounding box center [667, 31] width 7 height 17
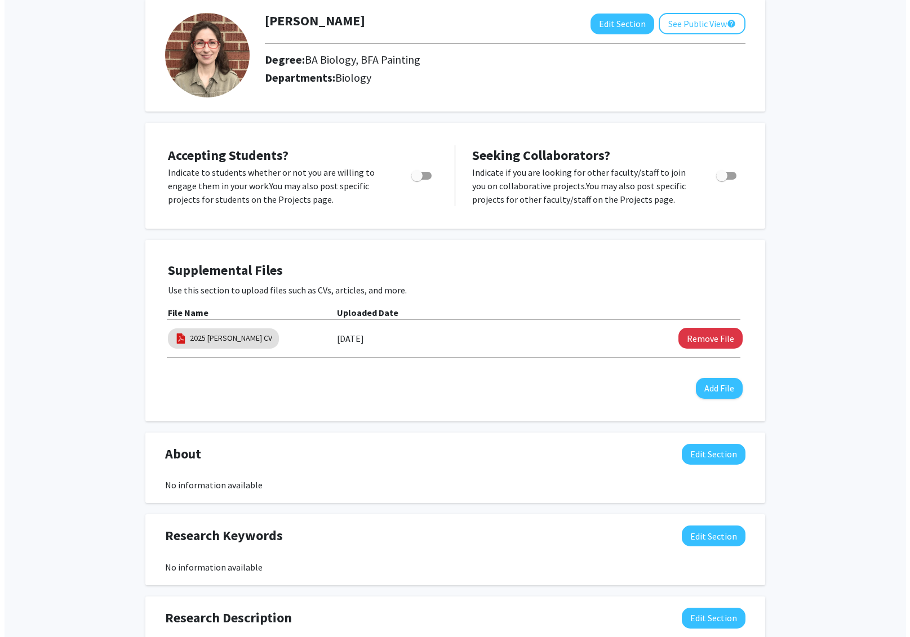
scroll to position [64, 0]
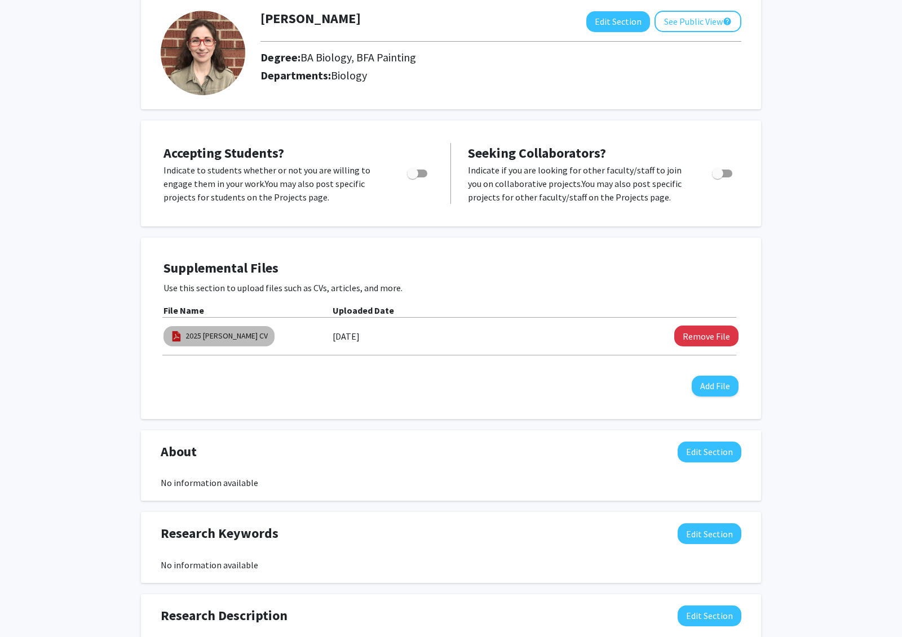
click at [214, 343] on mat-chip "2025 [PERSON_NAME] CV" at bounding box center [218, 336] width 111 height 20
click at [216, 336] on link "2025 [PERSON_NAME] CV" at bounding box center [226, 336] width 82 height 12
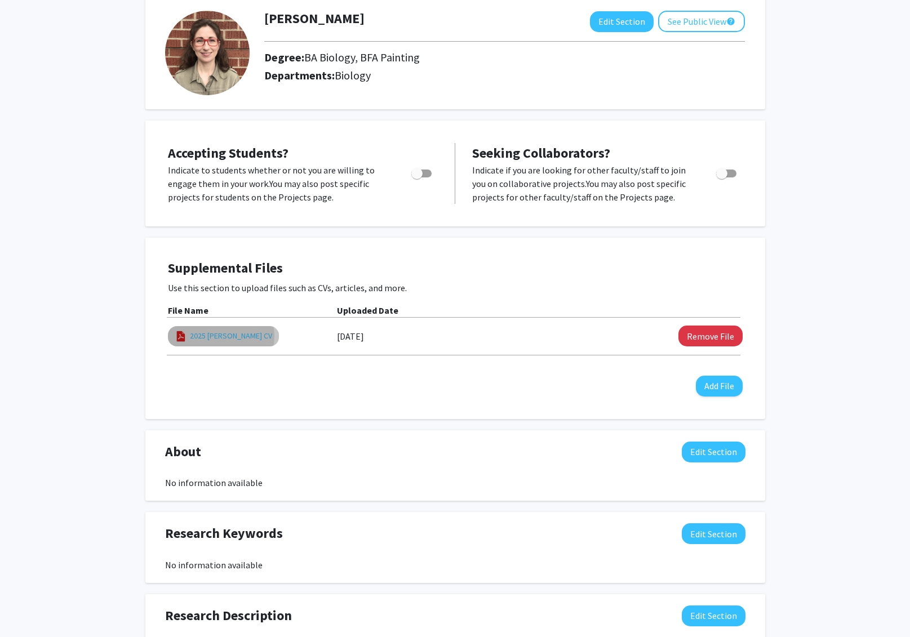
select select "custom"
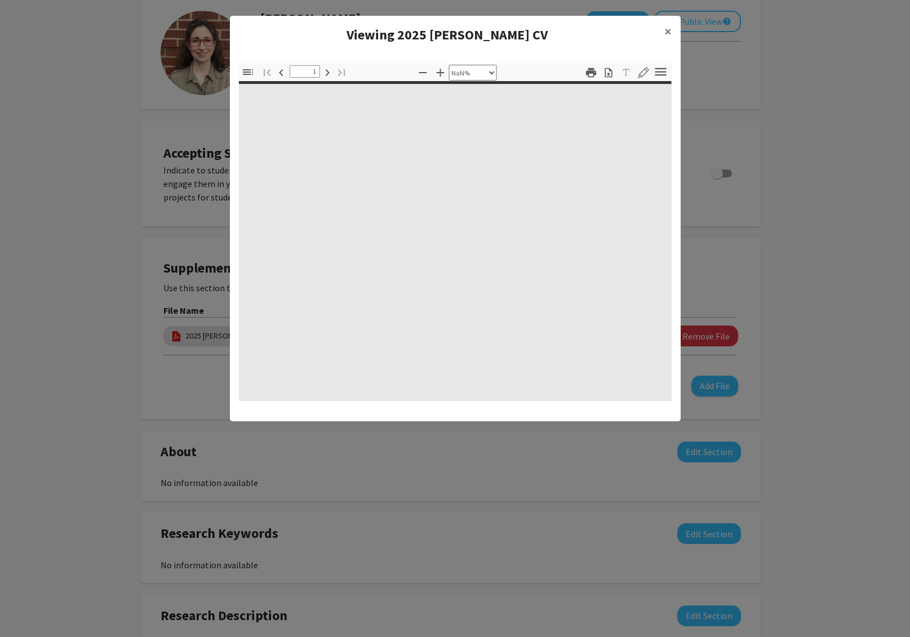
type input "0"
select select "custom"
type input "1"
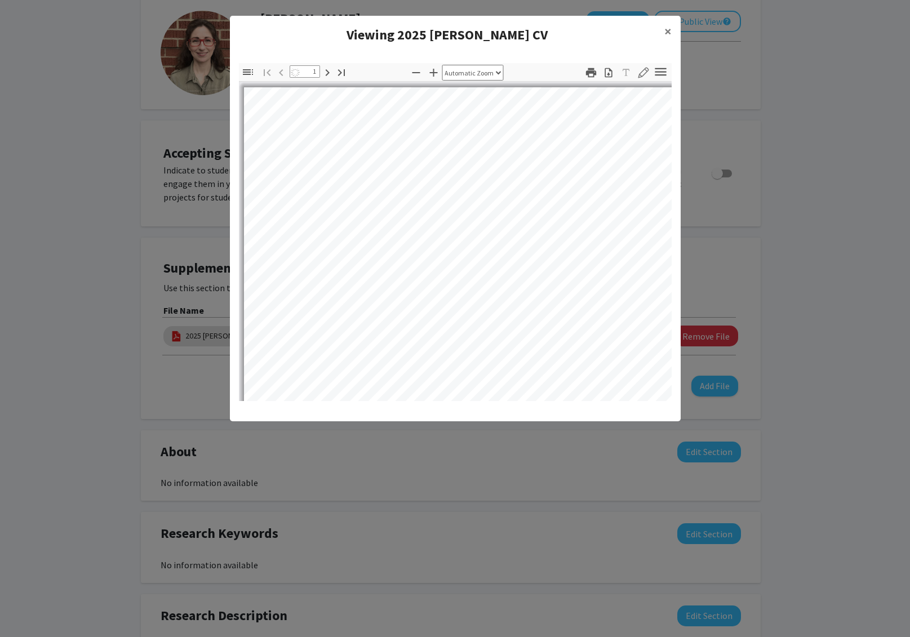
select select "page-width"
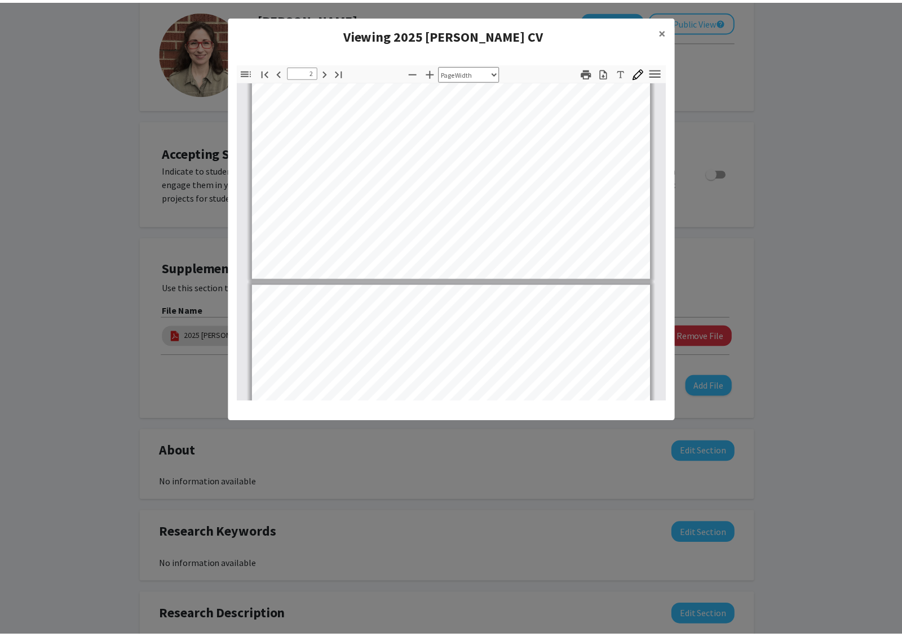
scroll to position [0, 0]
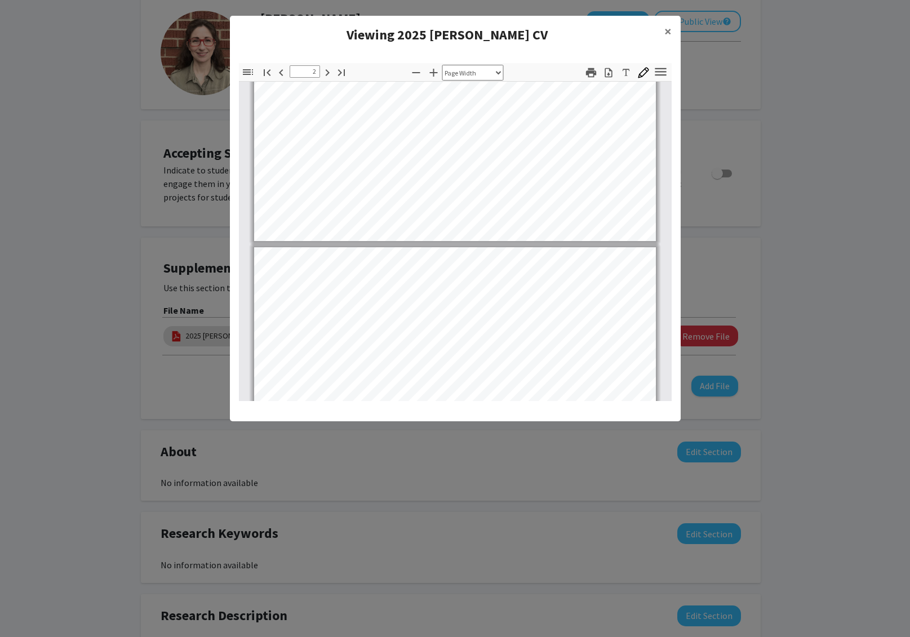
type input "1"
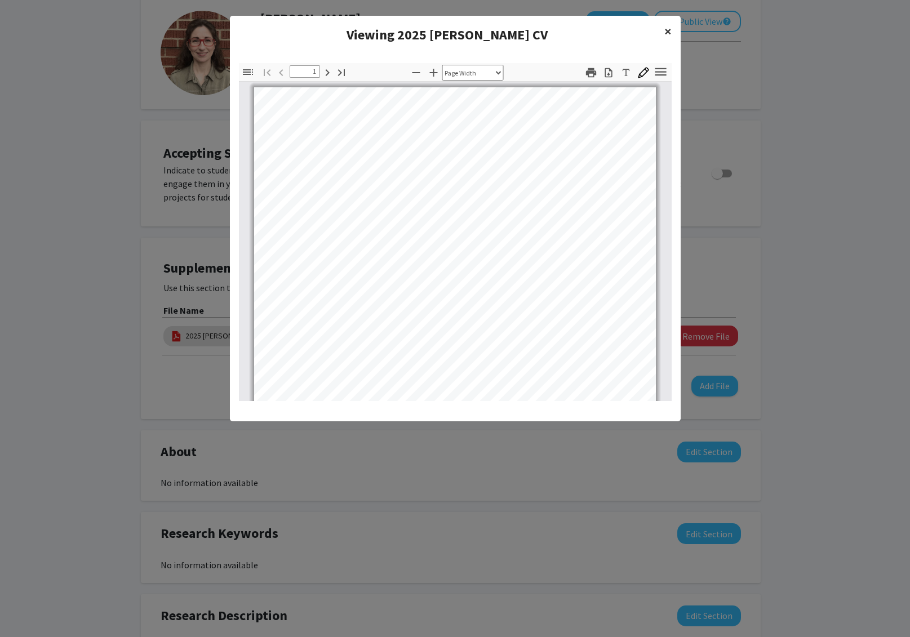
click at [671, 26] on span "×" at bounding box center [667, 31] width 7 height 17
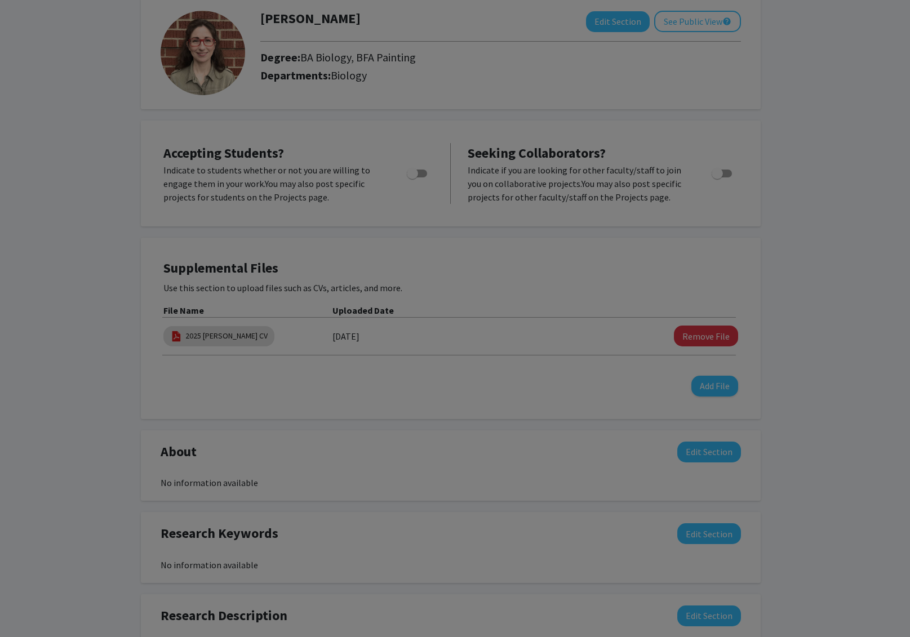
click at [669, 29] on div "Toggle Sidebar Find Go to First Page Previous 1 of 7 Next Go to Last Page Zoom …" at bounding box center [455, 131] width 433 height 338
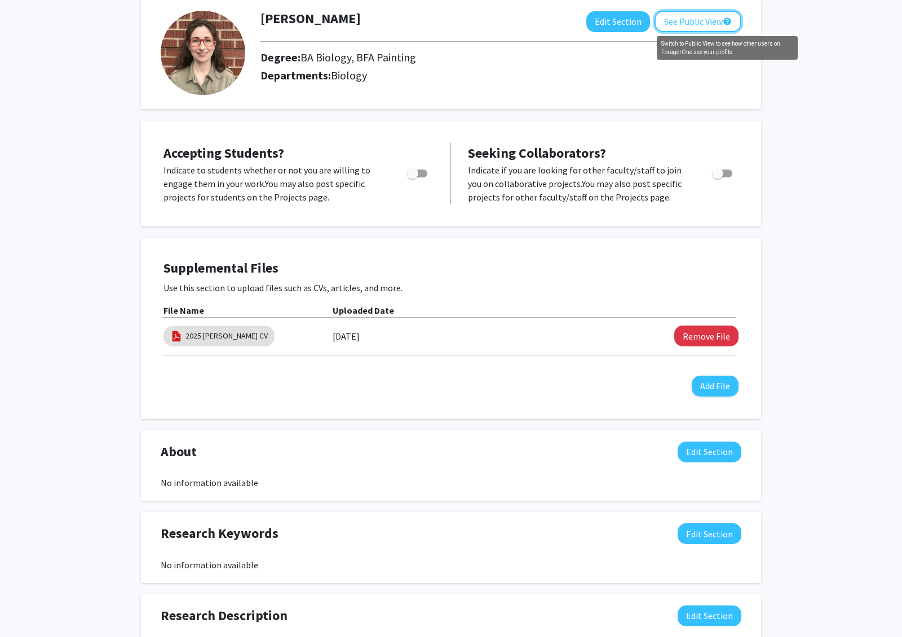
click at [722, 21] on mat-icon "help" at bounding box center [726, 22] width 9 height 14
